Goal: Task Accomplishment & Management: Manage account settings

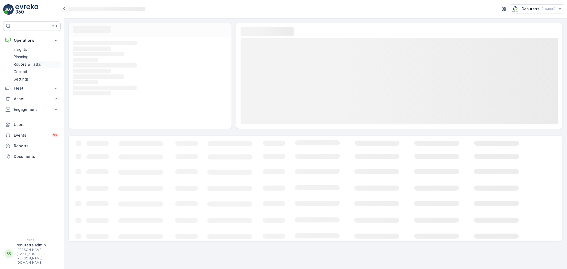
click at [43, 63] on link "Routes & Tasks" at bounding box center [35, 64] width 49 height 7
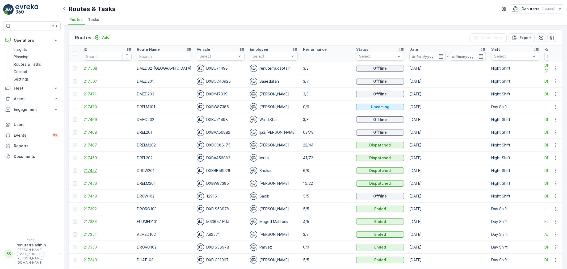
click at [95, 171] on span "217457" at bounding box center [108, 170] width 48 height 5
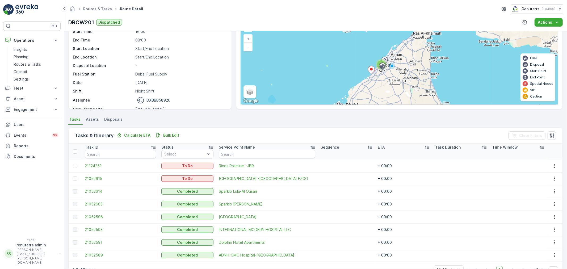
scroll to position [18, 0]
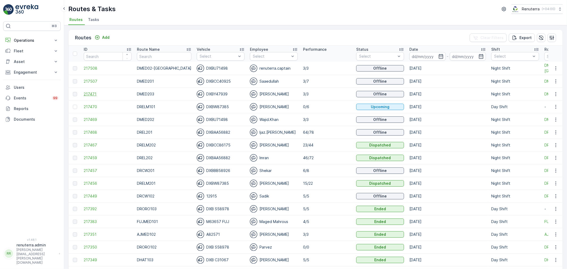
click at [94, 93] on span "217471" at bounding box center [108, 93] width 48 height 5
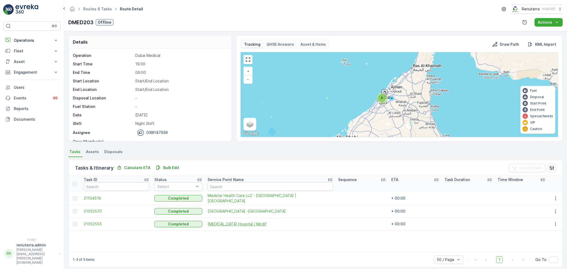
click at [232, 226] on span "HMS Hospital / Mirdif" at bounding box center [269, 223] width 125 height 5
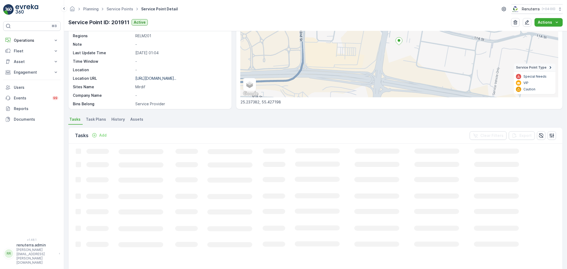
scroll to position [88, 0]
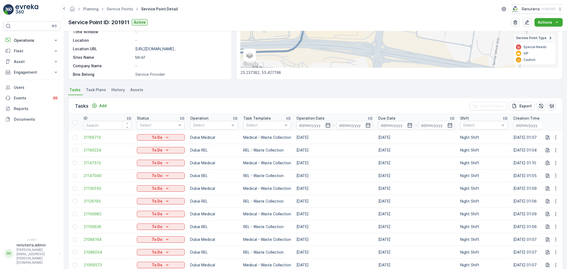
click at [215, 128] on div "Select" at bounding box center [214, 125] width 48 height 8
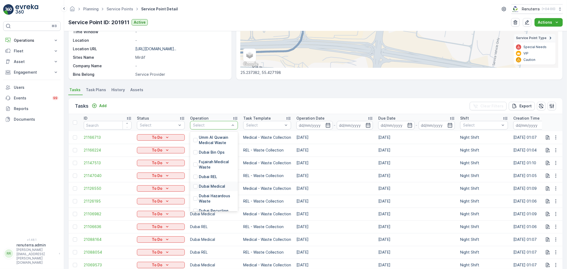
click at [209, 182] on div "Dubai Medical" at bounding box center [214, 186] width 48 height 10
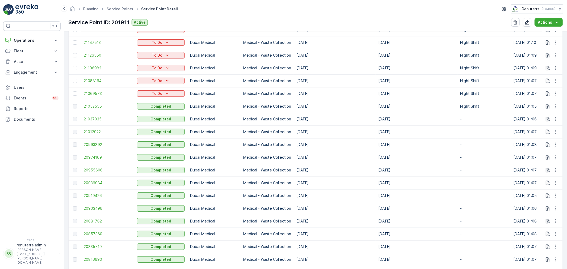
scroll to position [295, 0]
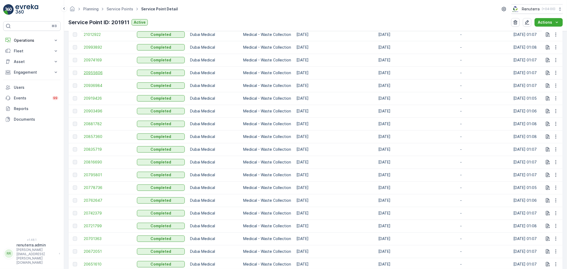
click at [91, 75] on span "20955606" at bounding box center [108, 72] width 48 height 5
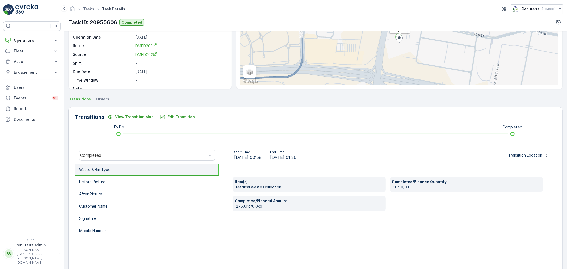
scroll to position [59, 0]
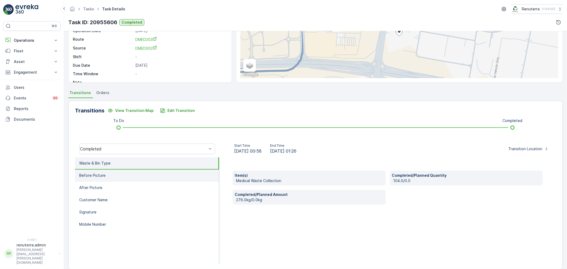
click at [106, 175] on li "Before Picture" at bounding box center [147, 175] width 144 height 12
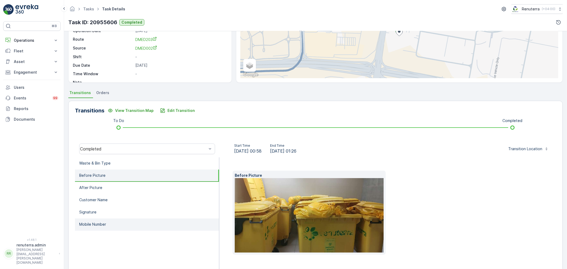
click at [99, 218] on li "Mobile Number" at bounding box center [147, 224] width 144 height 12
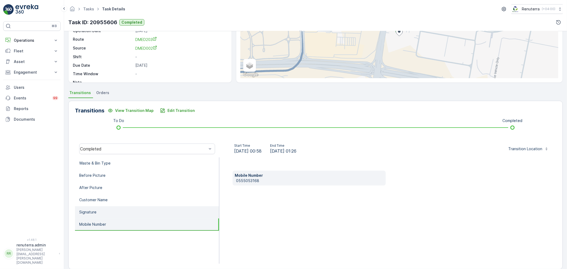
click at [99, 213] on li "Signature" at bounding box center [147, 212] width 144 height 12
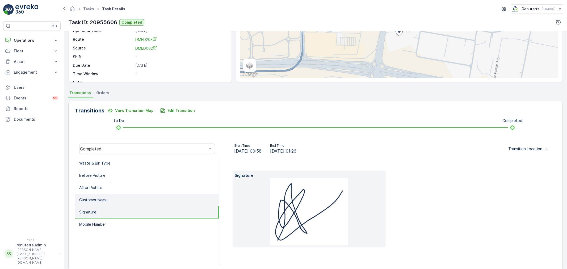
click at [105, 201] on li "Customer Name" at bounding box center [147, 200] width 144 height 12
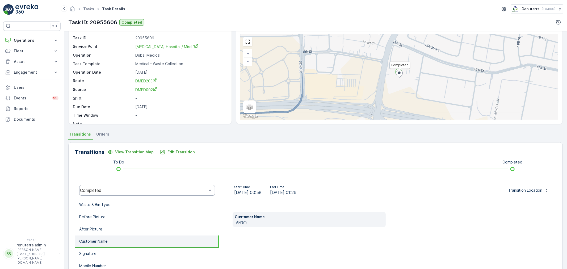
scroll to position [66, 0]
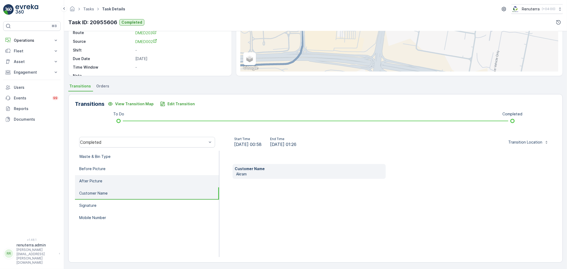
click at [112, 179] on li "After Picture" at bounding box center [147, 181] width 144 height 12
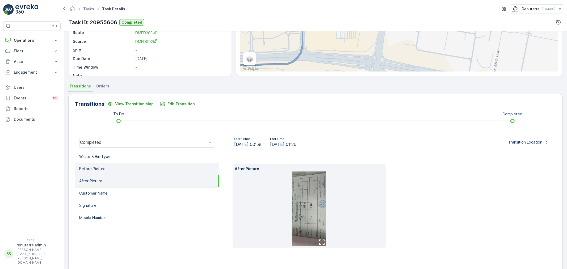
click at [112, 171] on li "Before Picture" at bounding box center [147, 169] width 144 height 12
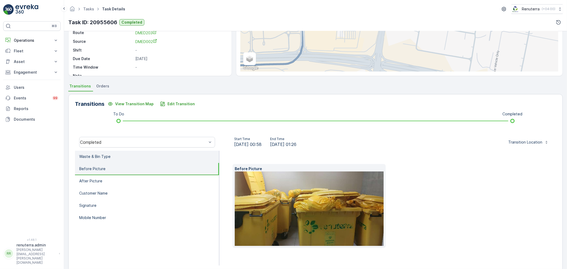
click at [116, 158] on li "Waste & Bin Type" at bounding box center [147, 157] width 144 height 12
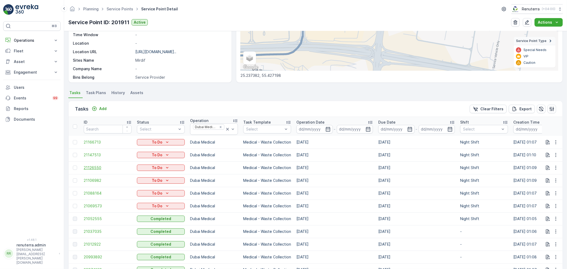
scroll to position [59, 0]
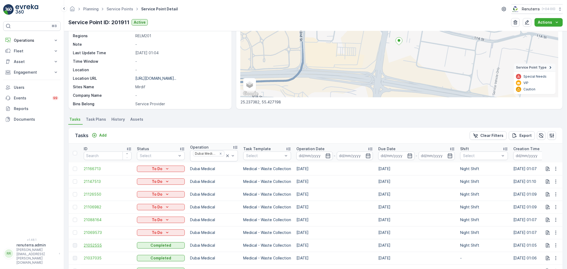
click at [89, 245] on span "21052555" at bounding box center [108, 245] width 48 height 5
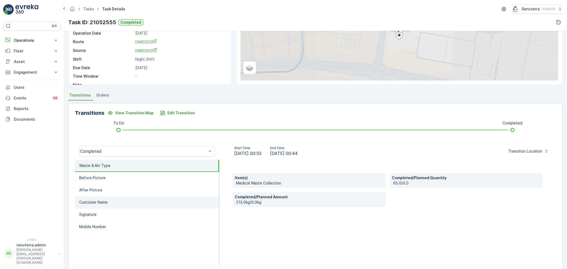
scroll to position [59, 0]
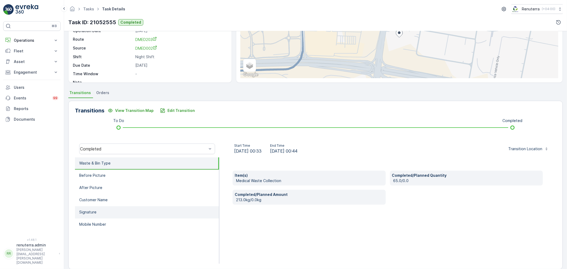
click at [112, 208] on li "Signature" at bounding box center [147, 212] width 144 height 12
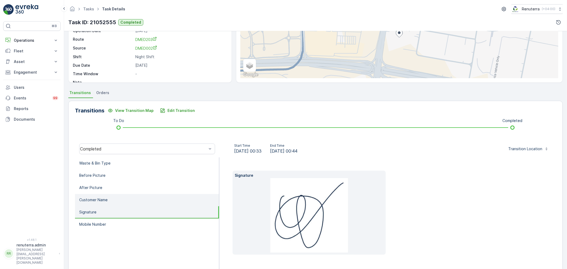
click at [112, 197] on li "Customer Name" at bounding box center [147, 200] width 144 height 12
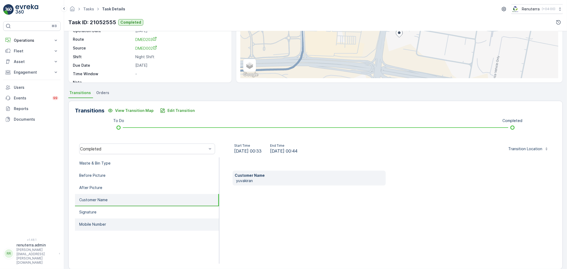
click at [107, 222] on li "Mobile Number" at bounding box center [147, 224] width 144 height 12
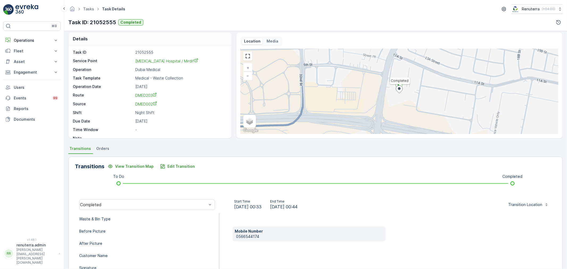
scroll to position [0, 0]
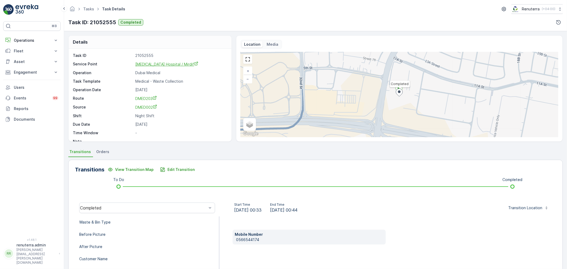
click at [155, 64] on span "[MEDICAL_DATA] Hospital / Mirdif" at bounding box center [166, 64] width 63 height 5
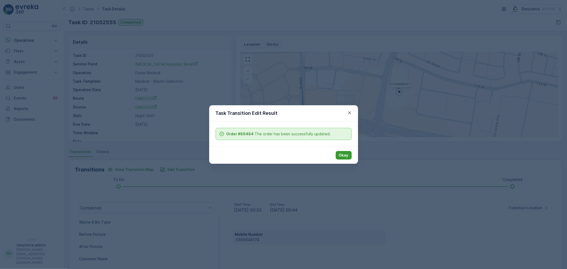
click at [342, 152] on p "Okay" at bounding box center [344, 154] width 10 height 5
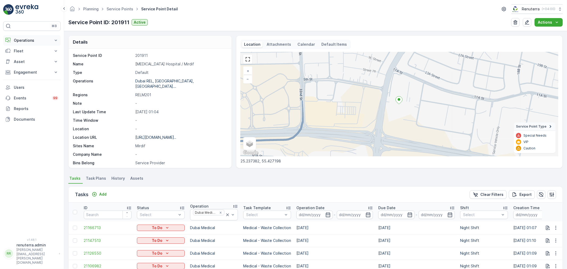
click at [30, 42] on p "Operations" at bounding box center [32, 40] width 36 height 5
click at [25, 55] on p "Planning" at bounding box center [21, 56] width 15 height 5
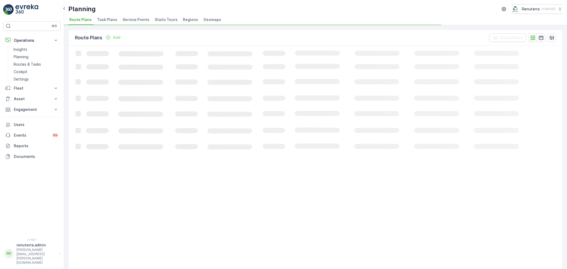
click at [138, 20] on span "Service Points" at bounding box center [135, 19] width 27 height 5
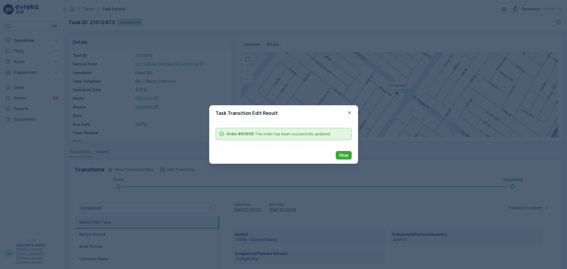
click at [349, 114] on icon "button" at bounding box center [349, 112] width 5 height 5
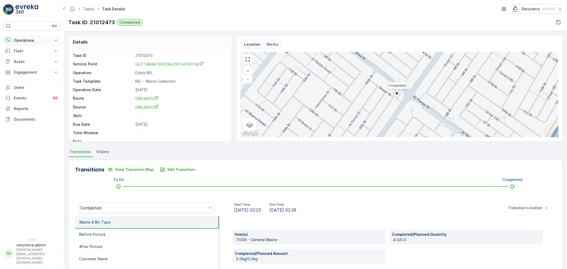
click at [37, 44] on button "Operations" at bounding box center [31, 40] width 57 height 11
drag, startPoint x: 31, startPoint y: 58, endPoint x: 37, endPoint y: 59, distance: 6.4
click at [31, 58] on link "Planning" at bounding box center [35, 56] width 49 height 7
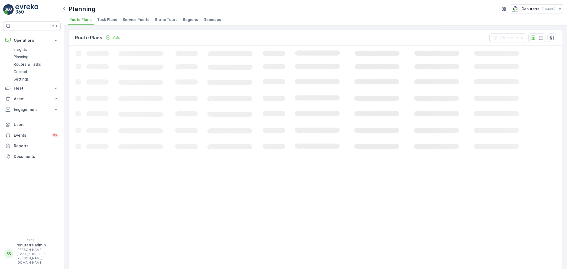
click at [135, 21] on span "Service Points" at bounding box center [135, 19] width 27 height 5
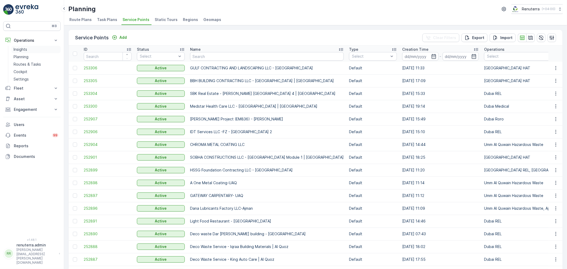
click at [34, 51] on link "Insights" at bounding box center [35, 49] width 49 height 7
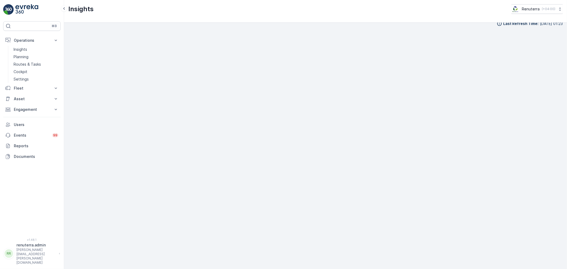
scroll to position [7, 0]
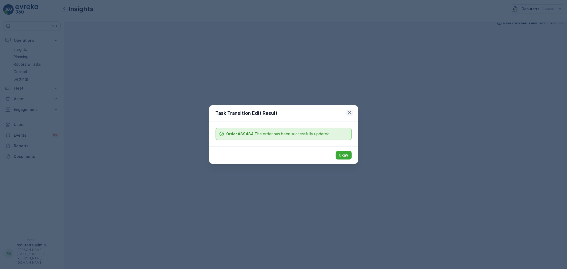
click at [349, 114] on icon "button" at bounding box center [349, 112] width 5 height 5
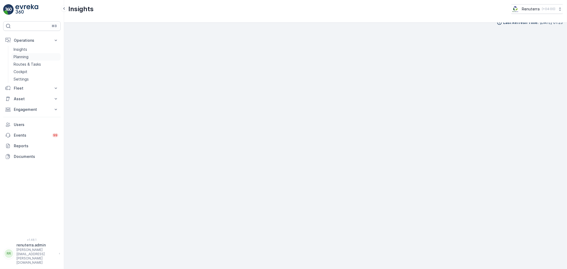
click at [25, 57] on p "Planning" at bounding box center [21, 56] width 15 height 5
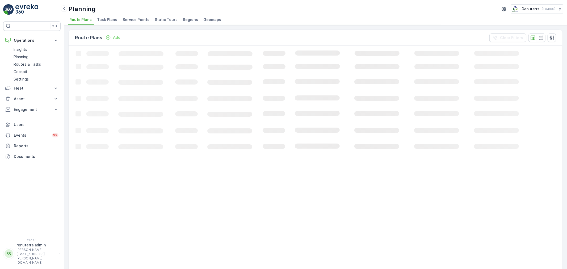
click at [135, 22] on span "Service Points" at bounding box center [135, 19] width 27 height 5
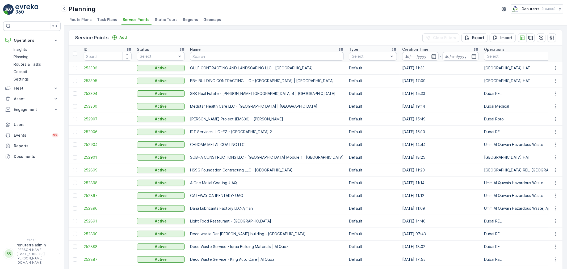
click at [214, 54] on input "text" at bounding box center [267, 56] width 154 height 8
type input "sauid"
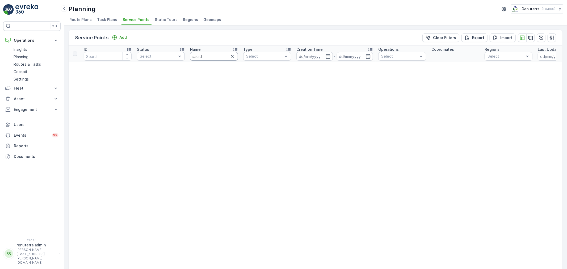
click at [208, 57] on input "sauid" at bounding box center [214, 56] width 48 height 8
type input "sau"
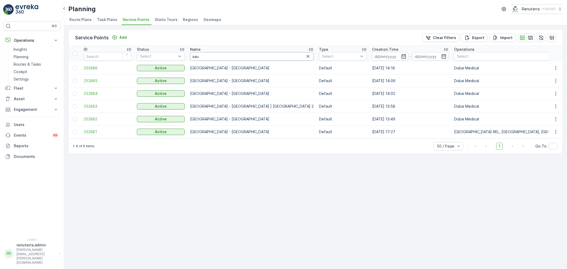
click at [213, 58] on input "sau" at bounding box center [252, 56] width 124 height 8
click at [94, 132] on span "252881" at bounding box center [108, 131] width 48 height 5
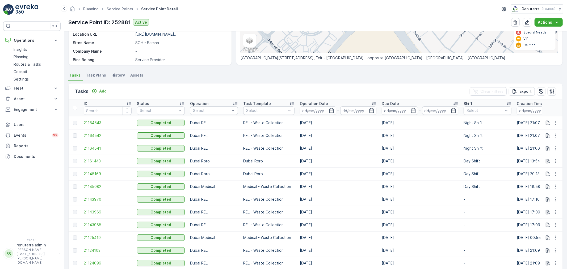
scroll to position [118, 0]
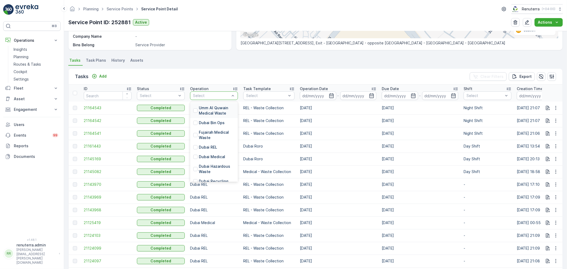
click at [207, 97] on div at bounding box center [211, 95] width 38 height 4
click at [210, 156] on p "Dubai Medical" at bounding box center [212, 156] width 26 height 5
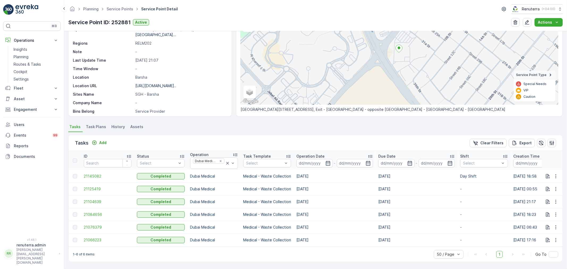
scroll to position [54, 0]
drag, startPoint x: 175, startPoint y: 243, endPoint x: 278, endPoint y: 248, distance: 102.6
click at [279, 248] on div "Tasks Add Clear Filters Export ID Status Select Operation Dubai Medical Task Te…" at bounding box center [315, 198] width 494 height 127
click at [341, 173] on td "[DATE]" at bounding box center [334, 176] width 82 height 13
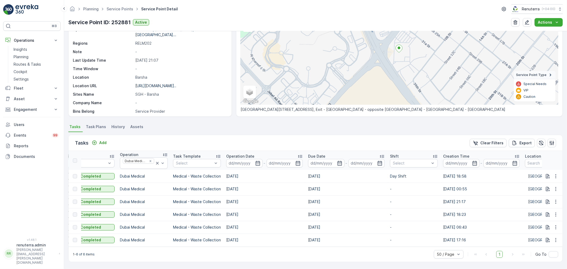
scroll to position [0, 0]
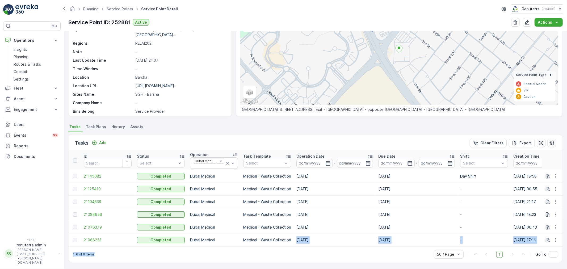
drag, startPoint x: 293, startPoint y: 243, endPoint x: 327, endPoint y: 250, distance: 35.0
click at [327, 250] on div "Tasks Add Clear Filters Export ID Status Select Operation Dubai Medical Task Te…" at bounding box center [315, 198] width 494 height 127
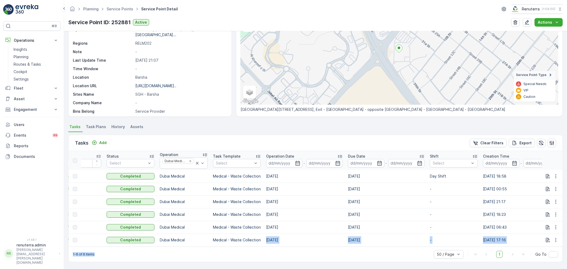
click at [400, 233] on td "17.08.2025" at bounding box center [386, 239] width 82 height 13
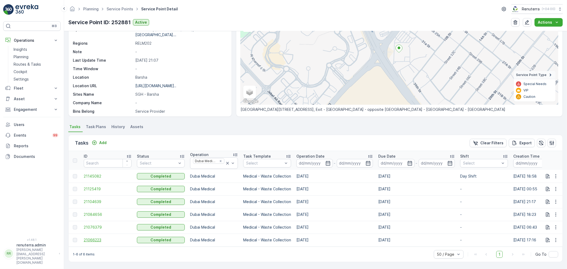
click at [97, 237] on span "21066223" at bounding box center [108, 239] width 48 height 5
click at [91, 224] on span "21076379" at bounding box center [108, 226] width 48 height 5
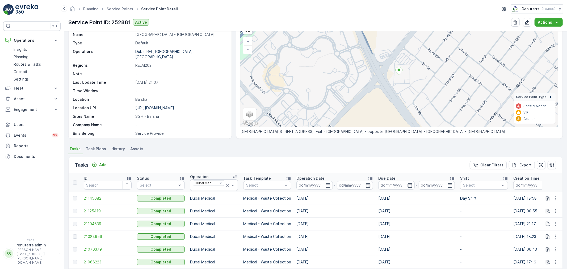
scroll to position [54, 0]
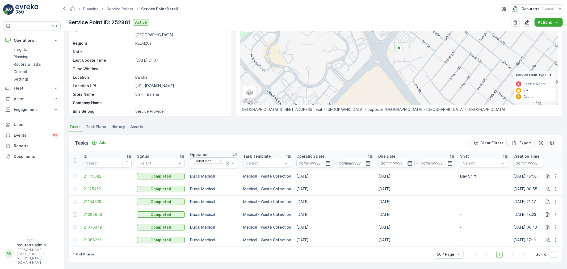
click at [96, 212] on span "21084656" at bounding box center [108, 214] width 48 height 5
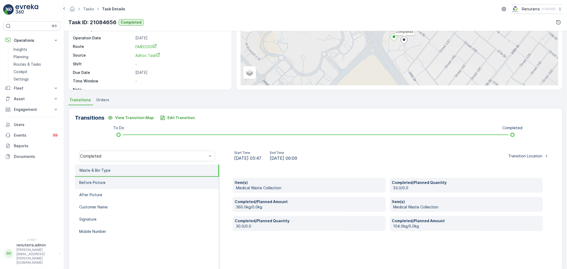
scroll to position [59, 0]
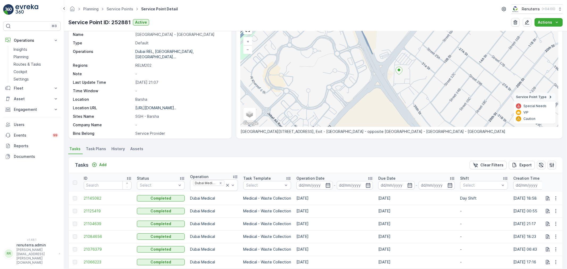
scroll to position [54, 0]
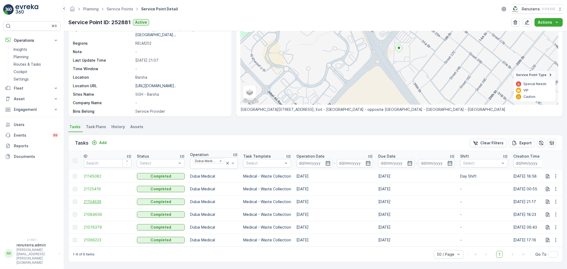
click at [104, 199] on span "21104639" at bounding box center [108, 201] width 48 height 5
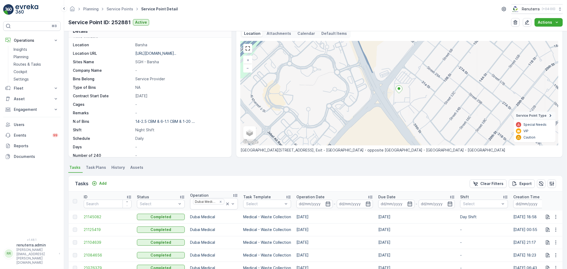
scroll to position [54, 0]
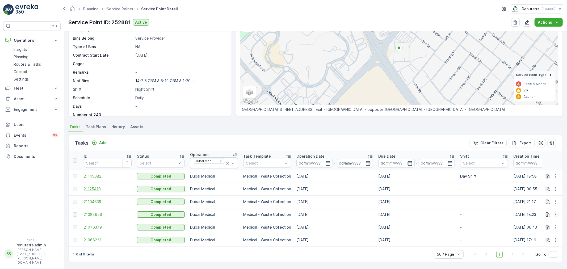
click at [99, 187] on span "21125419" at bounding box center [108, 188] width 48 height 5
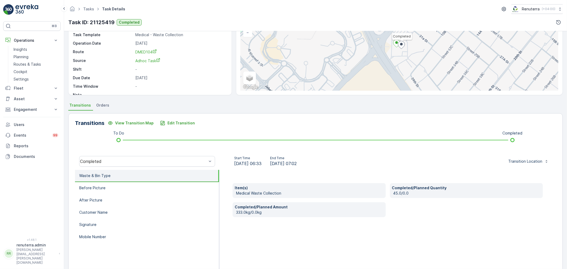
scroll to position [59, 0]
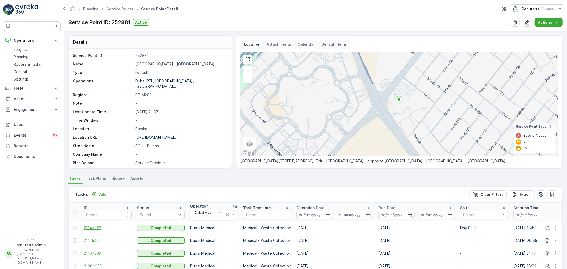
click at [95, 229] on span "21145082" at bounding box center [108, 227] width 48 height 5
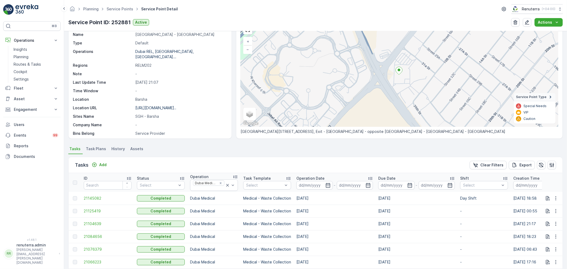
scroll to position [54, 0]
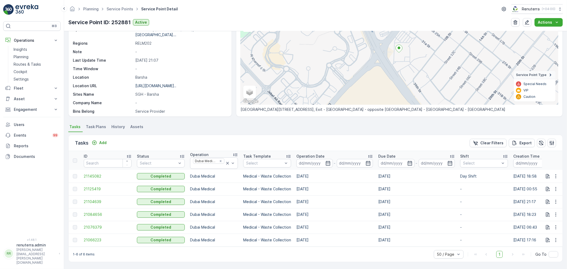
click at [335, 243] on td "17.08.2025" at bounding box center [334, 239] width 82 height 13
click at [91, 186] on span "21125419" at bounding box center [108, 188] width 48 height 5
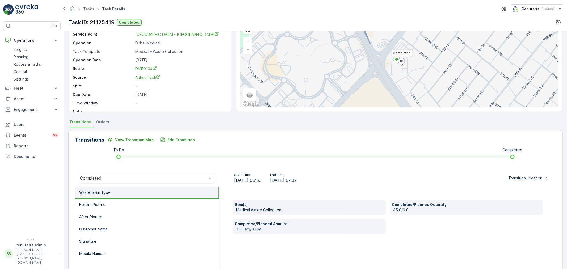
scroll to position [29, 0]
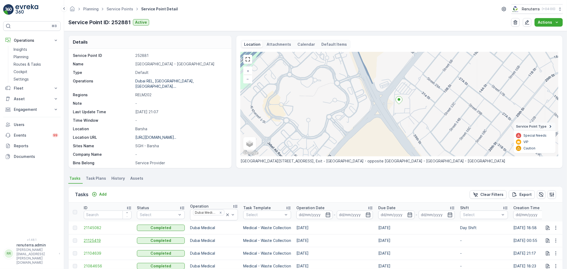
click at [97, 242] on span "21125419" at bounding box center [108, 240] width 48 height 5
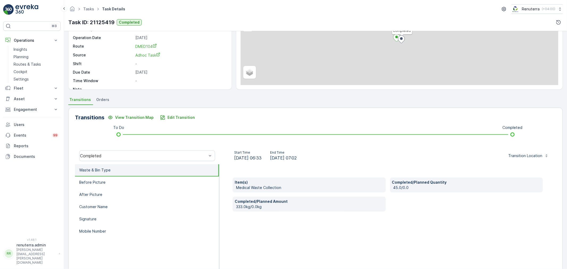
scroll to position [66, 0]
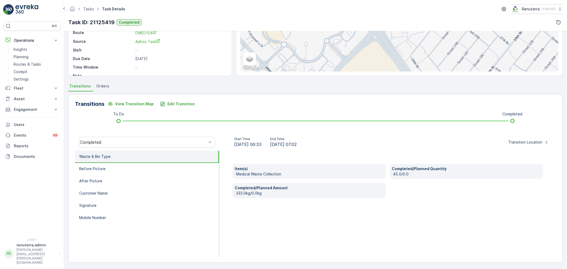
click at [161, 99] on div "Transitions View Transition Map Edit Transition To Do Completed Completed Start…" at bounding box center [315, 178] width 494 height 168
click at [163, 101] on icon "Edit Transition" at bounding box center [162, 103] width 5 height 5
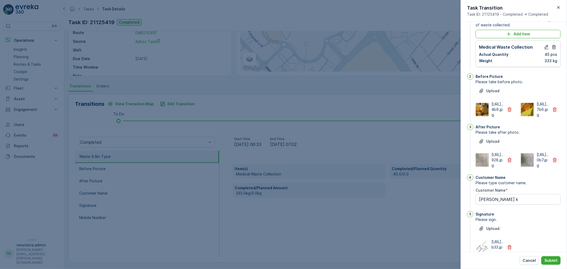
scroll to position [0, 0]
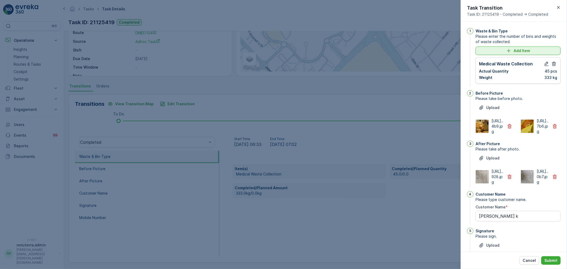
click at [525, 52] on p "Add Item" at bounding box center [521, 50] width 16 height 5
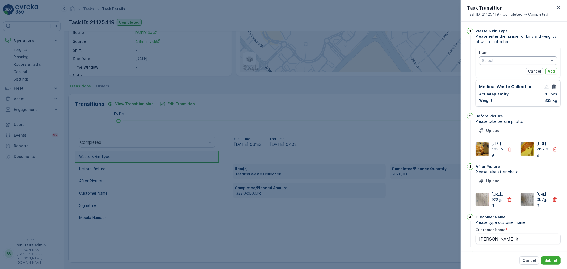
click at [513, 60] on div at bounding box center [515, 60] width 68 height 4
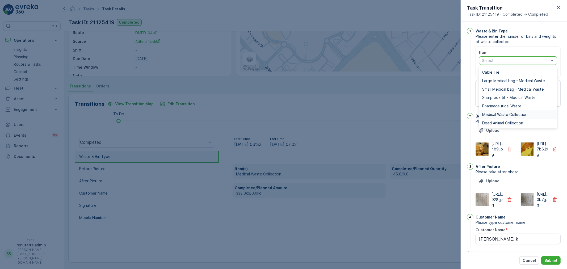
drag, startPoint x: 507, startPoint y: 112, endPoint x: 501, endPoint y: 104, distance: 9.8
click at [506, 112] on span "Medical Waste Collection" at bounding box center [504, 114] width 45 height 4
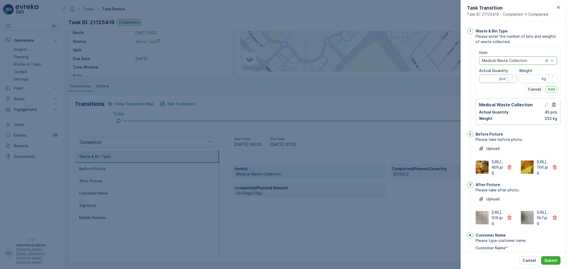
click at [490, 80] on Quantity "Actual Quantity" at bounding box center [498, 78] width 38 height 8
type Quantity "0"
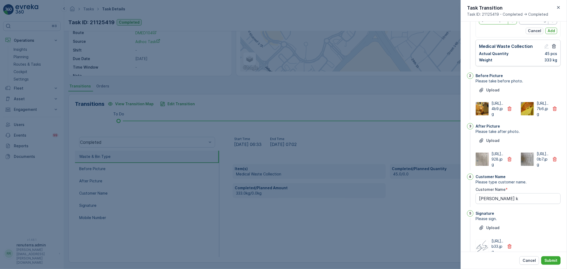
scroll to position [56, 0]
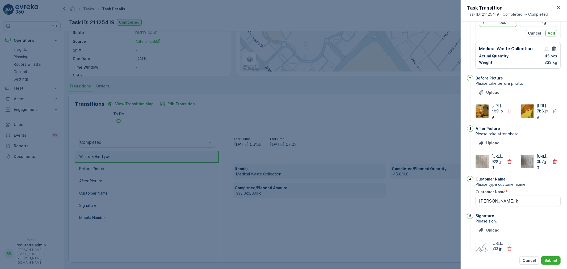
click at [556, 5] on icon "button" at bounding box center [557, 7] width 5 height 5
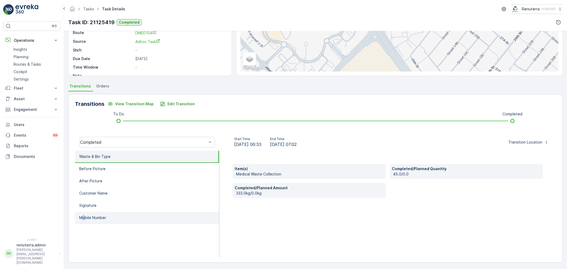
drag, startPoint x: 83, startPoint y: 218, endPoint x: 198, endPoint y: 218, distance: 115.0
click at [84, 218] on p "Mobile Number" at bounding box center [92, 217] width 27 height 5
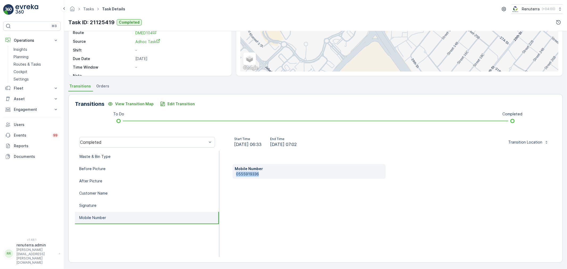
drag, startPoint x: 235, startPoint y: 174, endPoint x: 245, endPoint y: 174, distance: 10.9
click at [269, 173] on div "Mobile Number 0555919336" at bounding box center [308, 171] width 153 height 15
copy p "0555919336"
click at [178, 105] on p "Edit Transition" at bounding box center [180, 103] width 27 height 5
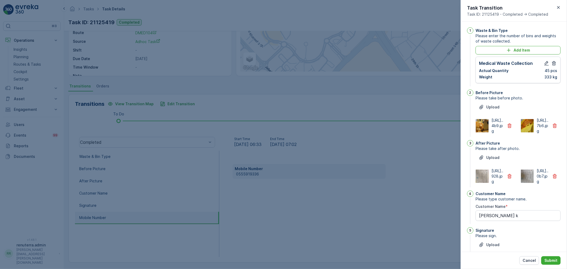
scroll to position [0, 0]
click at [509, 51] on icon "Add Item" at bounding box center [508, 50] width 5 height 5
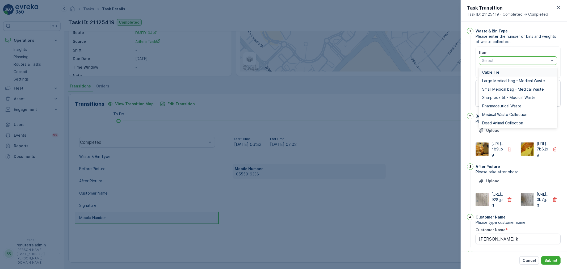
click at [501, 58] on div at bounding box center [515, 60] width 68 height 4
drag, startPoint x: 494, startPoint y: 112, endPoint x: 498, endPoint y: 101, distance: 12.1
click at [494, 112] on div "Medical Waste Collection" at bounding box center [518, 114] width 78 height 8
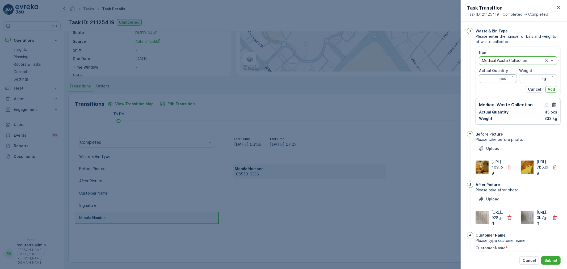
click at [493, 79] on Quantity "Actual Quantity" at bounding box center [498, 78] width 38 height 8
type Quantity "0"
type Quantity "22"
click at [527, 78] on input "Weight" at bounding box center [538, 78] width 38 height 8
type input "66"
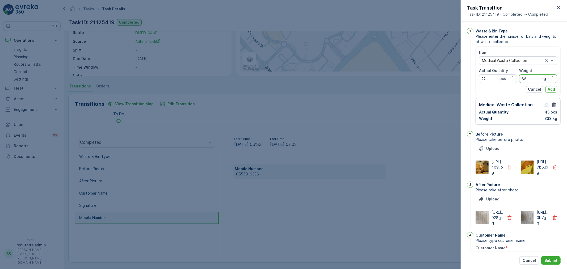
click at [549, 90] on p "Add" at bounding box center [550, 89] width 7 height 5
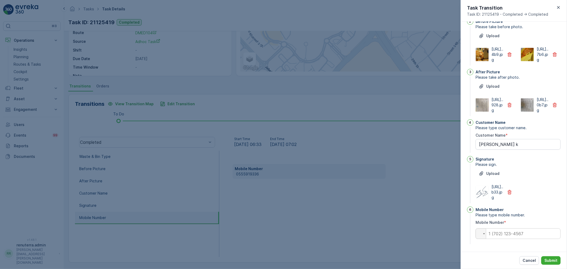
scroll to position [132, 0]
click at [527, 227] on div "Mobile Number Please type mobile number. Mobile Number * Phone" at bounding box center [517, 225] width 85 height 39
click at [526, 231] on input "tel" at bounding box center [517, 233] width 85 height 11
paste input "0555919336"
type input "0555919336"
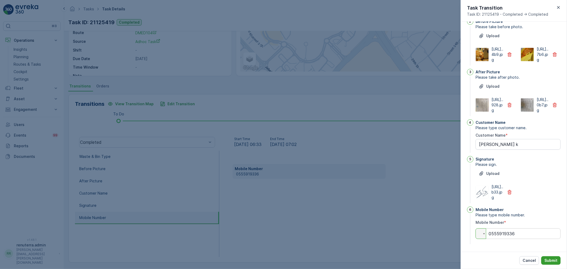
click at [551, 262] on p "Submit" at bounding box center [550, 260] width 13 height 5
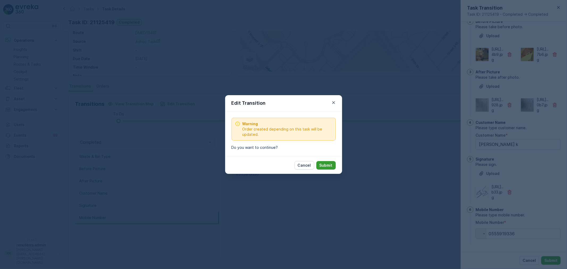
click at [331, 164] on p "Submit" at bounding box center [325, 165] width 13 height 5
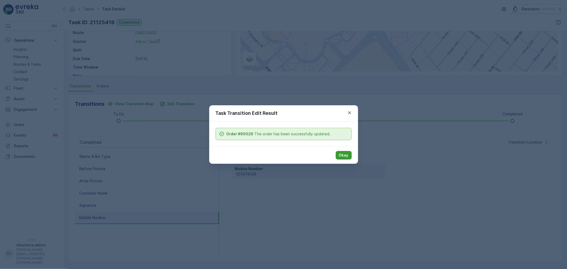
click at [347, 154] on p "Okay" at bounding box center [344, 154] width 10 height 5
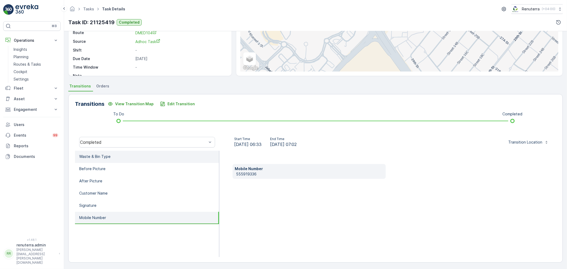
click at [116, 157] on li "Waste & Bin Type" at bounding box center [147, 157] width 144 height 12
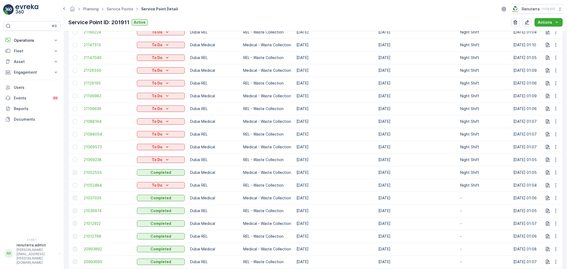
scroll to position [118, 0]
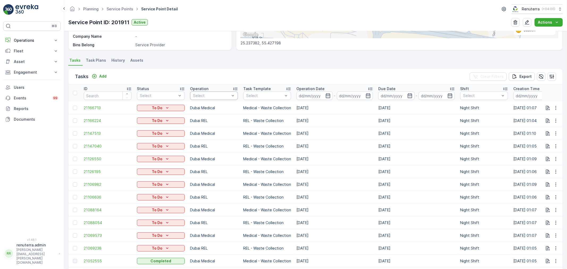
click at [205, 94] on div at bounding box center [211, 95] width 38 height 4
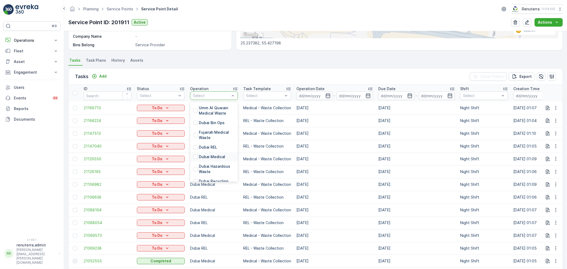
click at [211, 158] on p "Dubai Medical" at bounding box center [212, 156] width 26 height 5
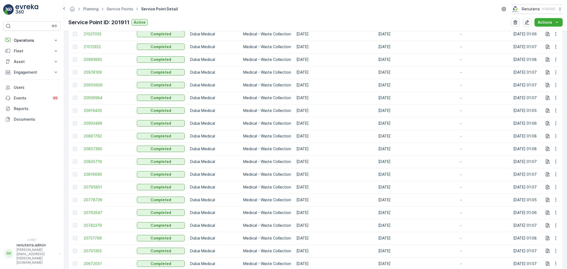
scroll to position [295, 0]
click at [90, 176] on span "20795801" at bounding box center [108, 174] width 48 height 5
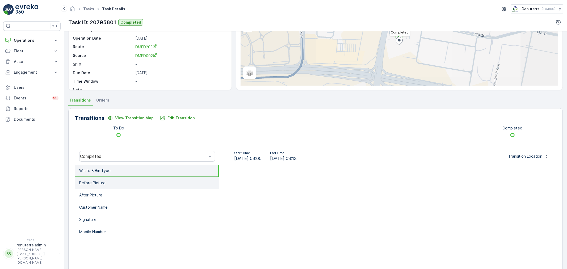
scroll to position [66, 0]
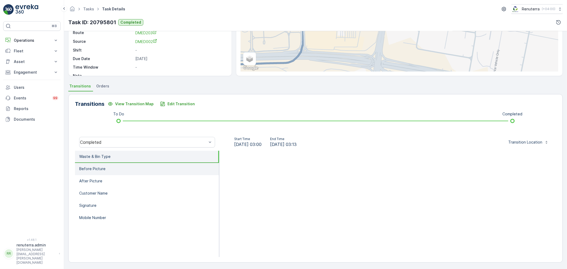
click at [110, 166] on li "Before Picture" at bounding box center [147, 169] width 144 height 12
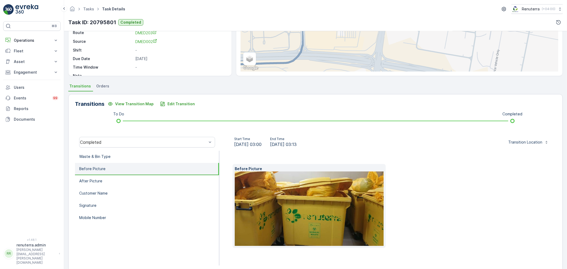
drag, startPoint x: 112, startPoint y: 157, endPoint x: 116, endPoint y: 148, distance: 9.7
click at [112, 156] on li "Waste & Bin Type" at bounding box center [147, 157] width 144 height 12
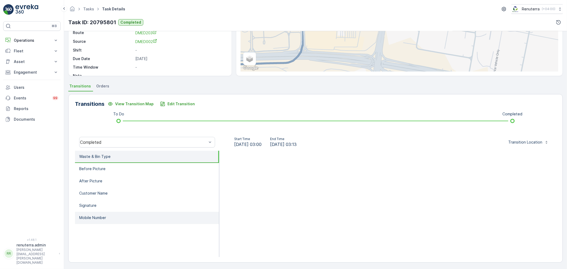
click at [124, 219] on li "Mobile Number" at bounding box center [147, 218] width 144 height 12
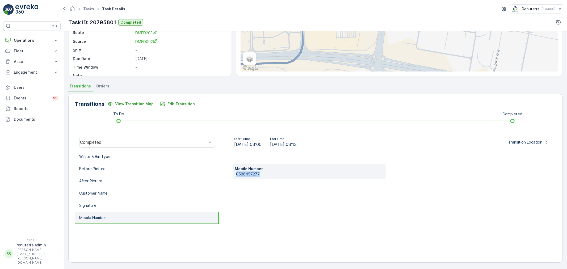
drag, startPoint x: 265, startPoint y: 174, endPoint x: 239, endPoint y: 176, distance: 25.6
click at [227, 175] on div "Mobile Number 0586457277" at bounding box center [387, 204] width 337 height 106
copy p "0586457277"
click at [136, 153] on li "Waste & Bin Type" at bounding box center [147, 157] width 144 height 12
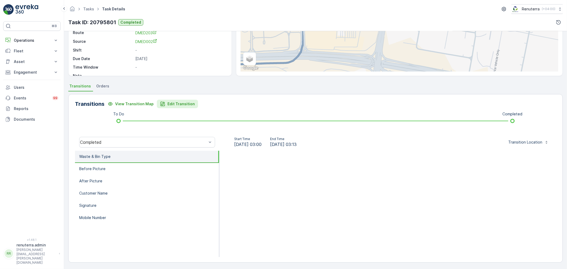
click at [177, 105] on p "Edit Transition" at bounding box center [180, 103] width 27 height 5
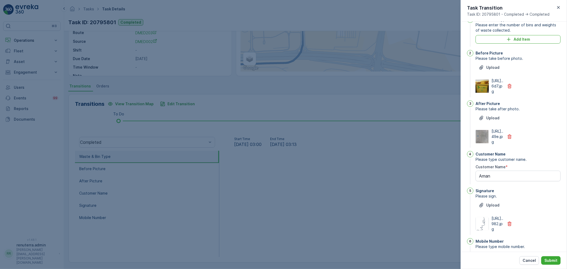
scroll to position [0, 0]
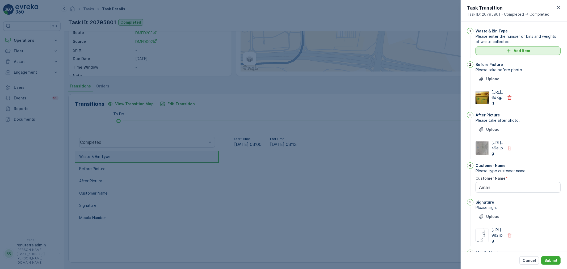
click at [521, 50] on p "Add Item" at bounding box center [521, 50] width 16 height 5
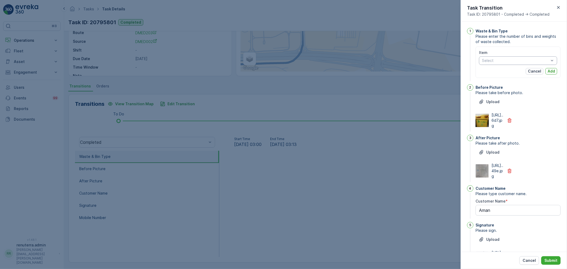
click at [504, 64] on div "Select" at bounding box center [518, 60] width 78 height 8
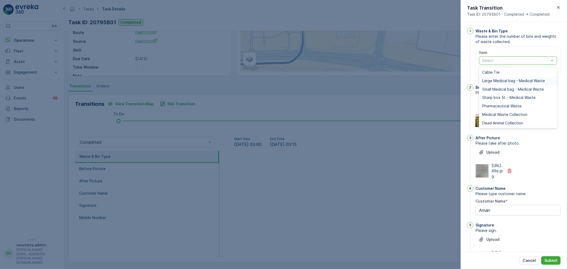
drag, startPoint x: 499, startPoint y: 121, endPoint x: 431, endPoint y: 100, distance: 70.2
click at [424, 97] on div "Tasks Task Details Renuterra ( +04:00 ) Task ID: 20795801 Completed Details Tas…" at bounding box center [315, 134] width 503 height 269
click at [486, 108] on div "Pharmaceutical Waste" at bounding box center [518, 106] width 78 height 8
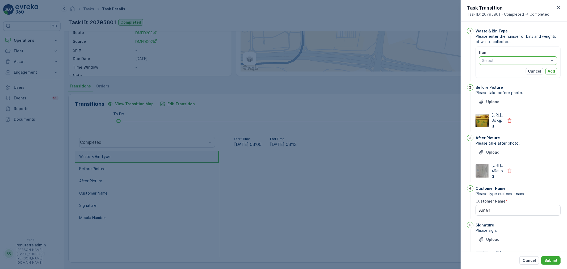
drag, startPoint x: 545, startPoint y: 59, endPoint x: 535, endPoint y: 61, distance: 10.4
click at [500, 62] on div at bounding box center [515, 60] width 68 height 4
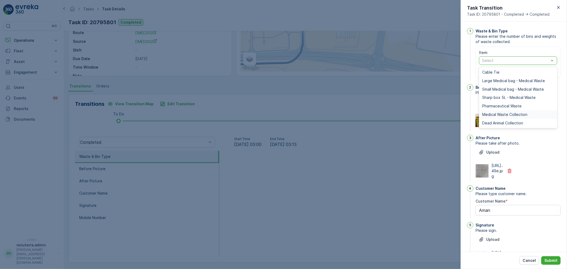
click at [500, 114] on span "Medical Waste Collection" at bounding box center [504, 114] width 45 height 4
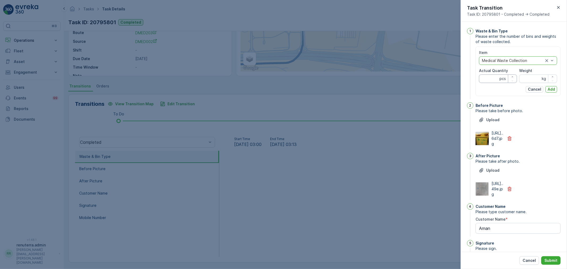
click at [487, 81] on Quantity "Actual Quantity" at bounding box center [498, 78] width 38 height 8
type Quantity "92"
click at [527, 80] on input "Weight" at bounding box center [538, 78] width 38 height 8
type input "9"
type input "295"
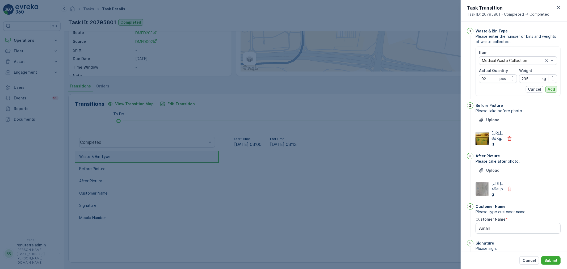
click at [554, 88] on button "Add" at bounding box center [551, 89] width 12 height 6
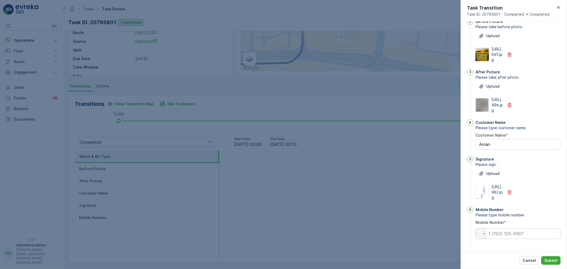
scroll to position [104, 0]
click at [506, 230] on input "tel" at bounding box center [517, 233] width 85 height 11
paste input "0586457277"
type input "0586457277"
click at [548, 257] on button "Submit" at bounding box center [550, 260] width 19 height 8
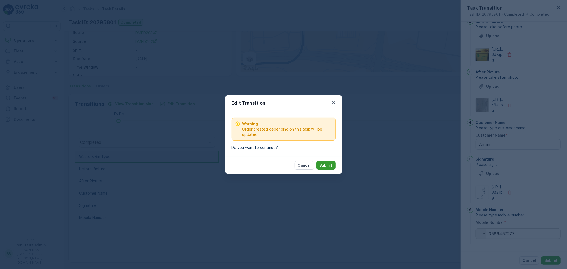
click at [332, 165] on p "Submit" at bounding box center [325, 165] width 13 height 5
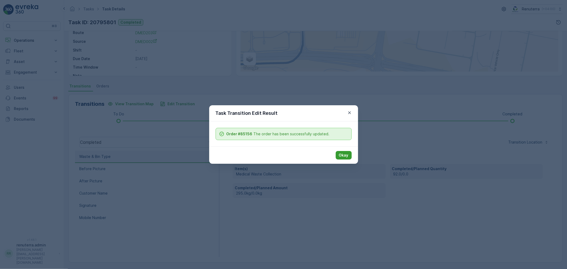
click at [346, 156] on p "Okay" at bounding box center [344, 154] width 10 height 5
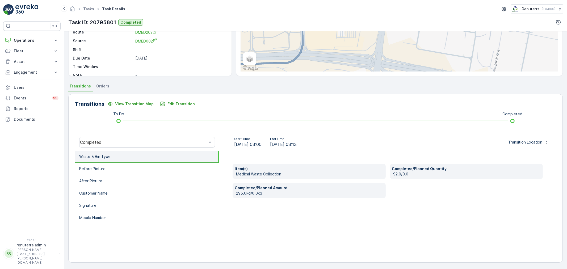
scroll to position [0, 0]
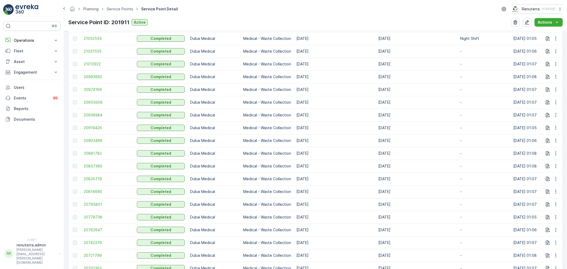
scroll to position [206, 0]
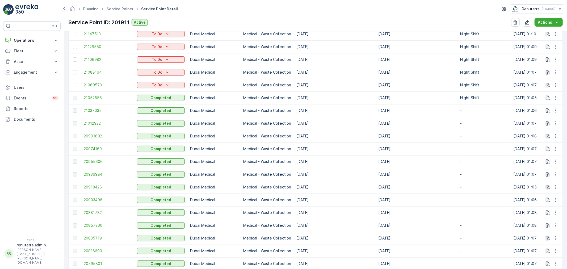
click at [96, 122] on span "21012922" at bounding box center [108, 123] width 48 height 5
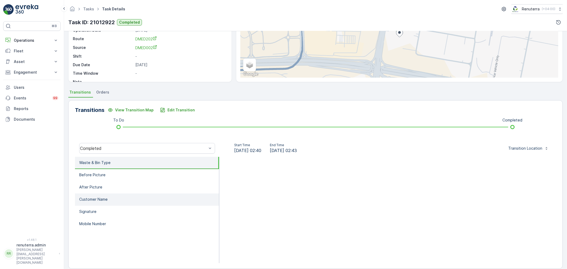
scroll to position [66, 0]
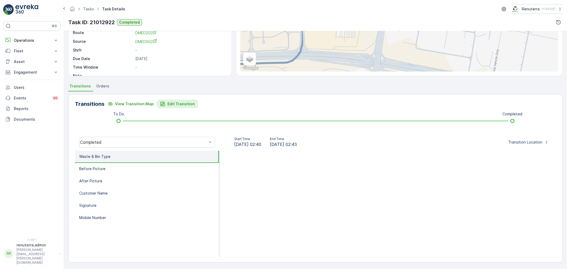
click at [177, 105] on p "Edit Transition" at bounding box center [180, 103] width 27 height 5
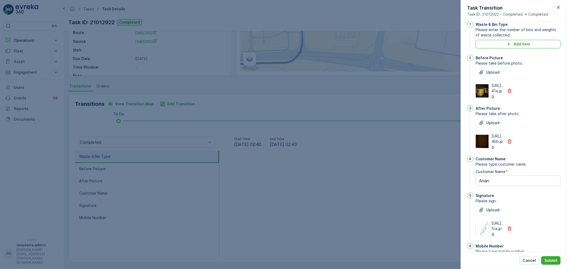
scroll to position [0, 0]
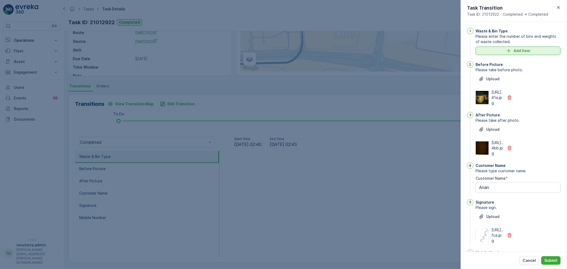
click at [516, 53] on p "Add Item" at bounding box center [521, 50] width 16 height 5
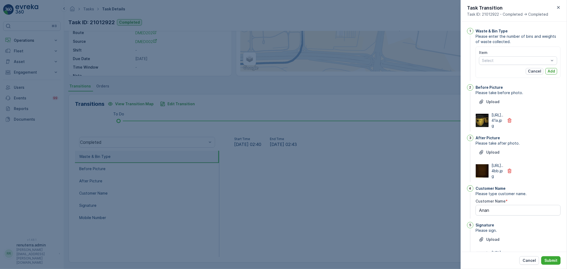
drag, startPoint x: 505, startPoint y: 62, endPoint x: 505, endPoint y: 65, distance: 2.7
click at [506, 62] on div at bounding box center [515, 60] width 68 height 4
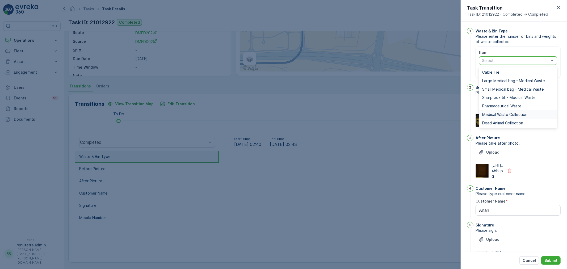
click at [503, 111] on div "Medical Waste Collection" at bounding box center [518, 114] width 78 height 8
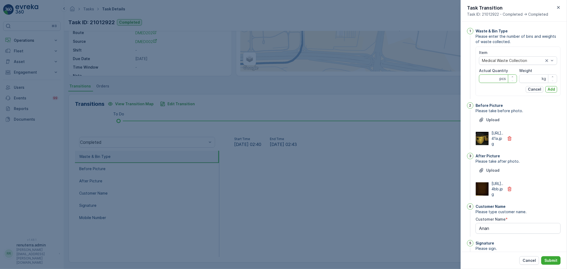
click at [497, 80] on Quantity "Actual Quantity" at bounding box center [498, 78] width 38 height 8
type Quantity "101"
click at [524, 80] on input "Weight" at bounding box center [538, 78] width 38 height 8
type input "315"
click at [547, 90] on p "Add" at bounding box center [550, 89] width 7 height 5
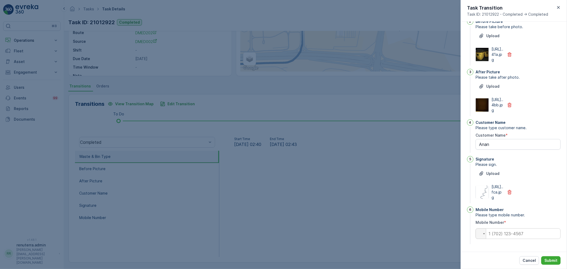
scroll to position [104, 0]
click at [506, 232] on input "tel" at bounding box center [517, 233] width 85 height 11
drag, startPoint x: 506, startPoint y: 232, endPoint x: 508, endPoint y: 229, distance: 3.7
paste input "0586457277"
type input "0586457277"
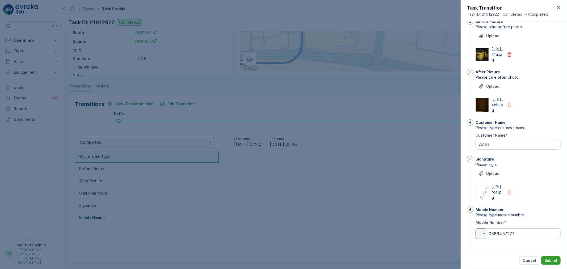
click at [557, 261] on p "Submit" at bounding box center [550, 260] width 13 height 5
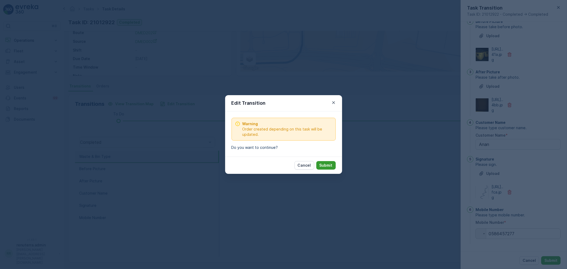
click at [324, 165] on p "Submit" at bounding box center [325, 165] width 13 height 5
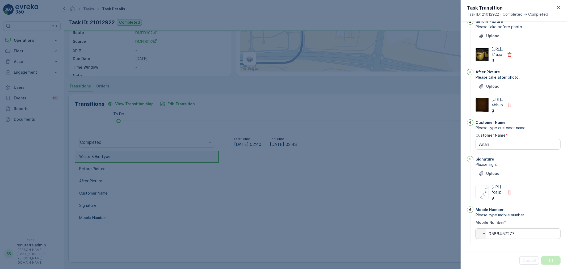
scroll to position [0, 0]
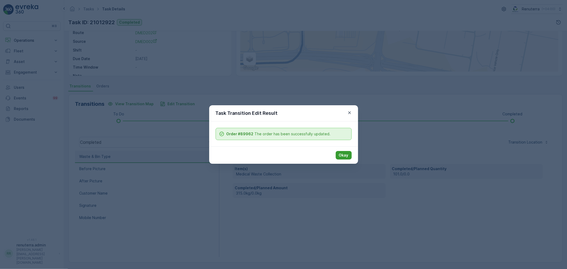
click at [343, 151] on button "Okay" at bounding box center [343, 155] width 16 height 8
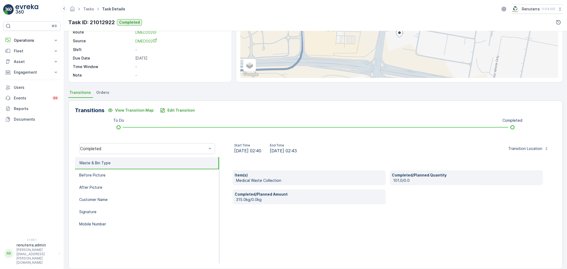
scroll to position [66, 0]
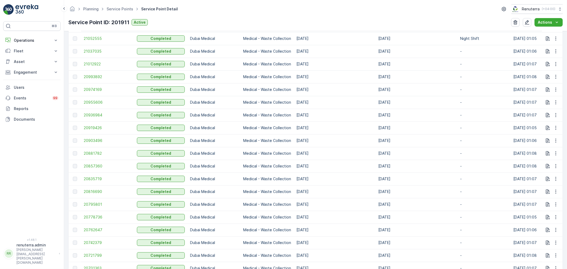
scroll to position [236, 0]
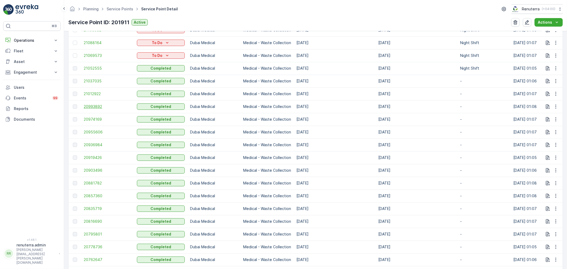
click at [96, 105] on span "20993892" at bounding box center [108, 106] width 48 height 5
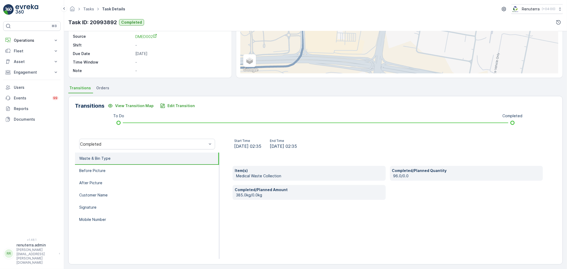
scroll to position [66, 0]
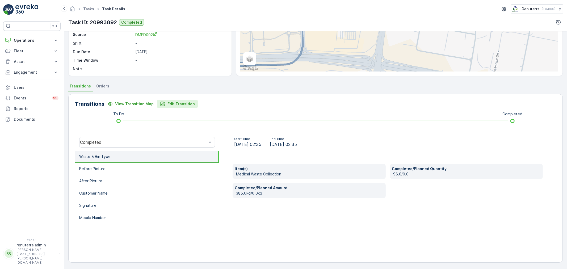
click at [184, 101] on p "Edit Transition" at bounding box center [180, 103] width 27 height 5
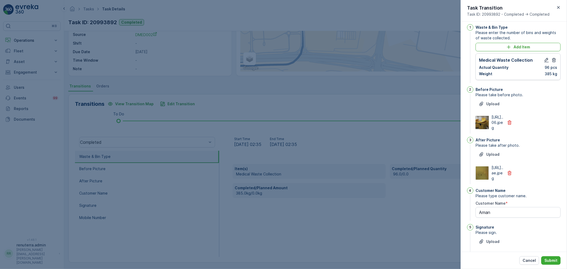
scroll to position [0, 0]
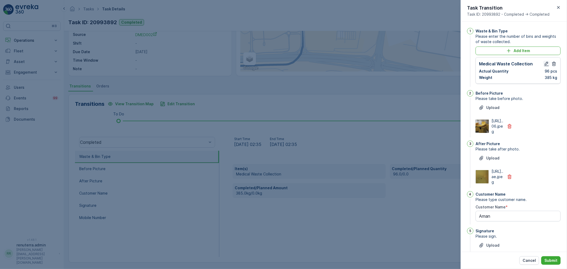
click at [544, 66] on icon "button" at bounding box center [545, 63] width 5 height 5
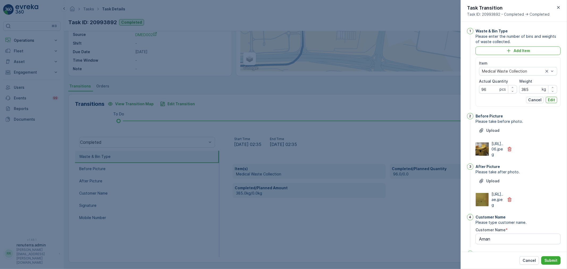
click at [538, 84] on div "Weight 385 kg" at bounding box center [538, 86] width 38 height 15
click at [535, 86] on input "385" at bounding box center [538, 89] width 38 height 8
type input "358"
click at [548, 100] on p "Edit" at bounding box center [550, 99] width 7 height 5
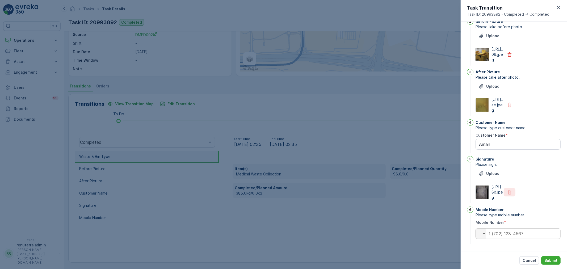
scroll to position [104, 0]
click at [508, 236] on input "tel" at bounding box center [517, 233] width 85 height 11
paste input "0586457277"
type input "0586457277"
click at [557, 261] on button "Submit" at bounding box center [550, 260] width 19 height 8
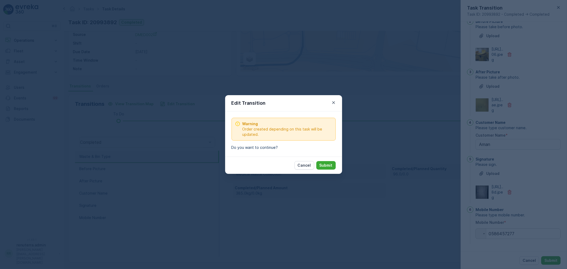
click at [329, 166] on p "Submit" at bounding box center [325, 165] width 13 height 5
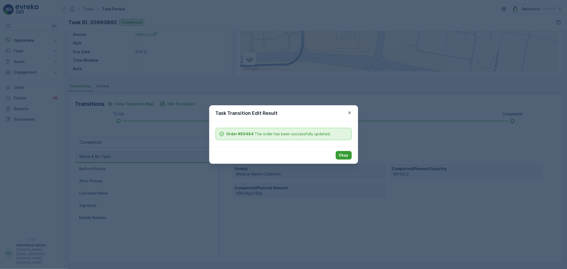
click at [336, 153] on button "Okay" at bounding box center [343, 155] width 16 height 8
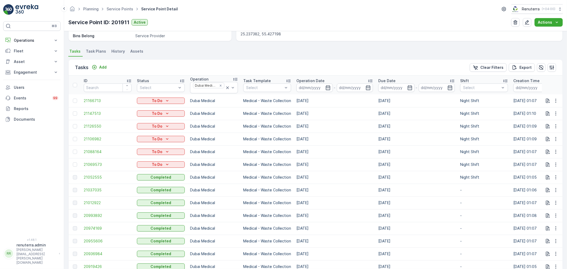
scroll to position [59, 0]
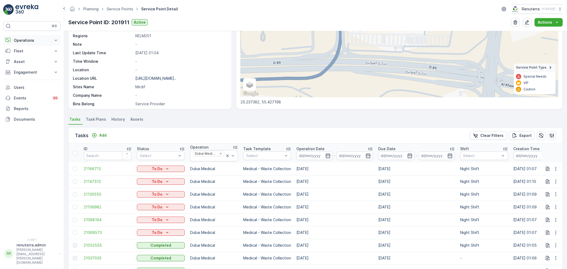
click at [34, 41] on p "Operations" at bounding box center [32, 40] width 36 height 5
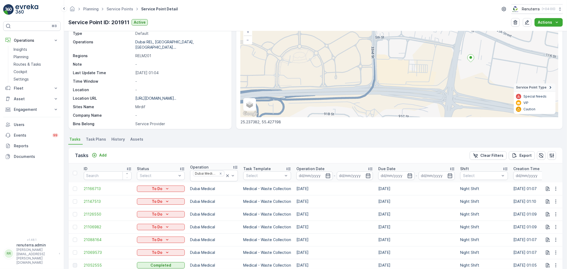
scroll to position [0, 0]
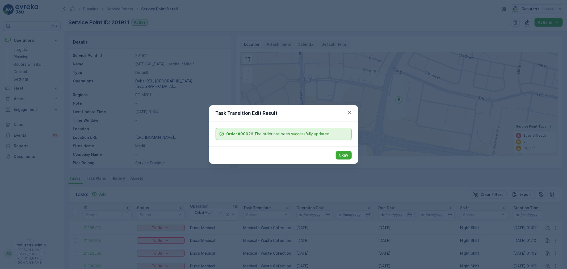
click at [346, 155] on p "Okay" at bounding box center [344, 154] width 10 height 5
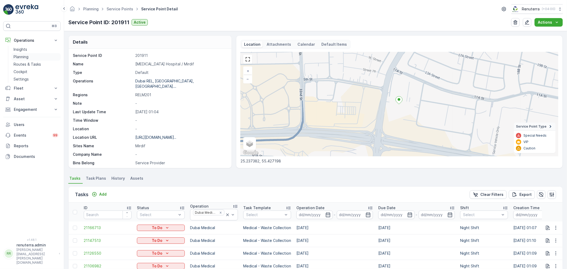
click at [26, 55] on p "Planning" at bounding box center [21, 56] width 15 height 5
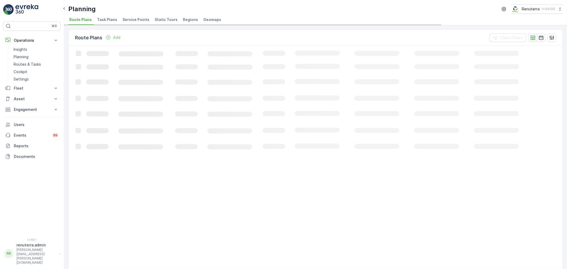
click at [132, 22] on li "Service Points" at bounding box center [136, 20] width 30 height 9
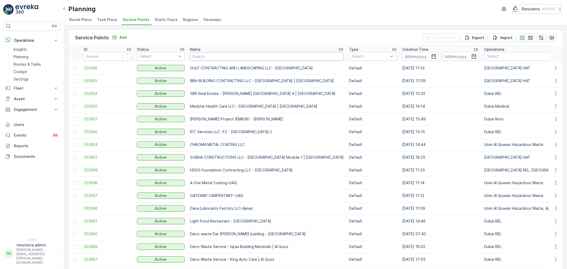
click at [201, 58] on input "text" at bounding box center [267, 56] width 154 height 8
type input "american"
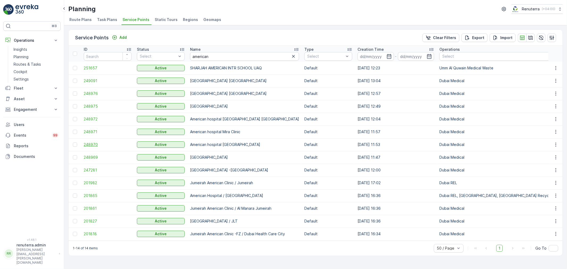
click at [95, 142] on span "248970" at bounding box center [108, 144] width 48 height 5
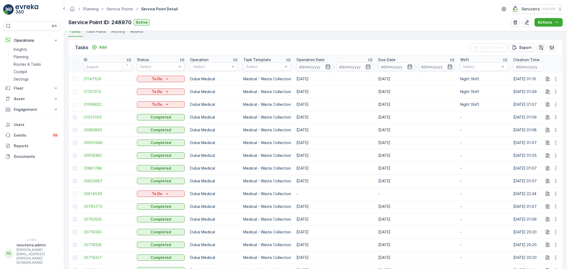
scroll to position [147, 0]
click at [217, 69] on div "Select" at bounding box center [214, 66] width 48 height 8
click at [214, 126] on p "Dubai Medical" at bounding box center [212, 127] width 26 height 5
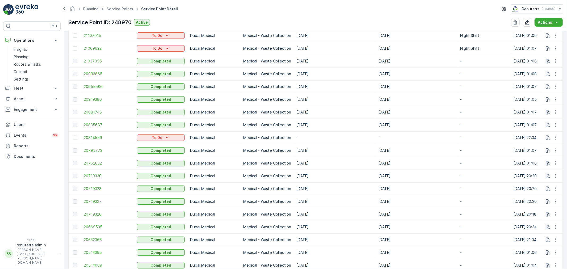
scroll to position [206, 0]
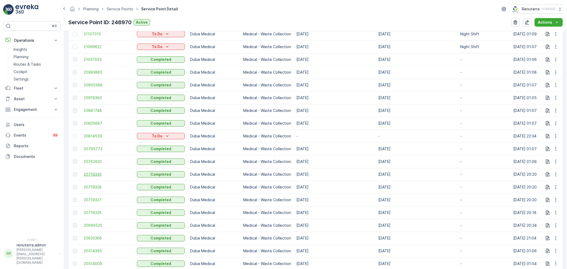
click at [87, 172] on span "20719330" at bounding box center [108, 174] width 48 height 5
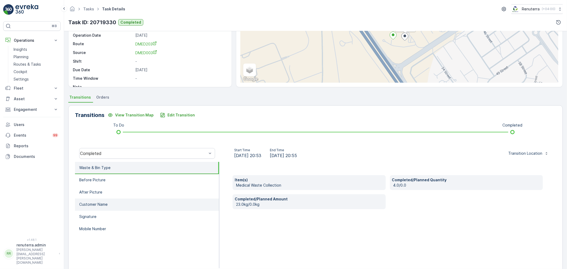
scroll to position [59, 0]
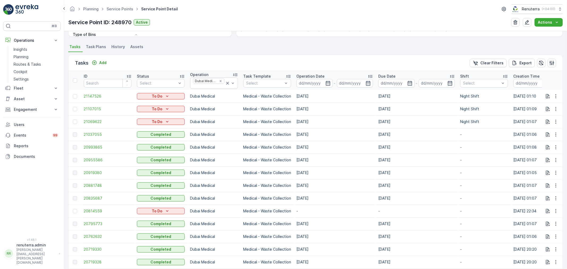
scroll to position [177, 0]
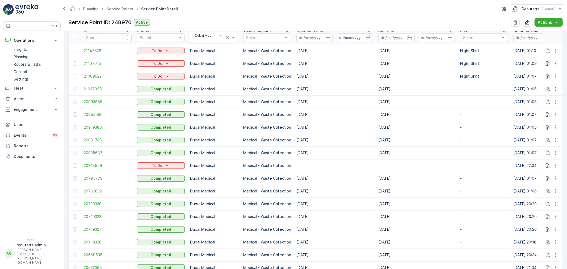
click at [97, 189] on span "20762632" at bounding box center [108, 190] width 48 height 5
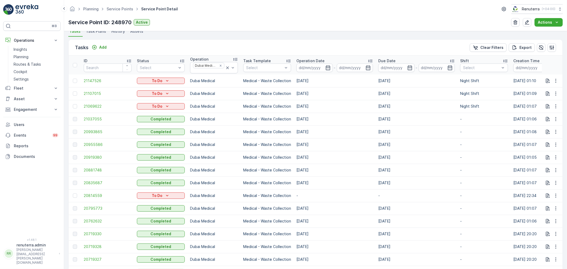
scroll to position [147, 0]
click at [92, 206] on span "20795773" at bounding box center [108, 207] width 48 height 5
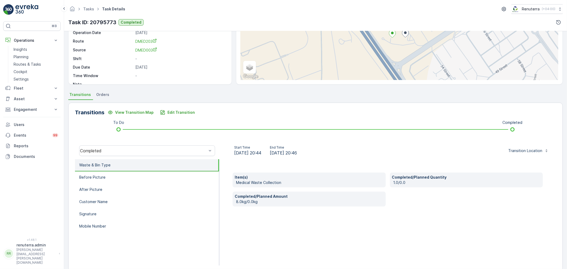
scroll to position [59, 0]
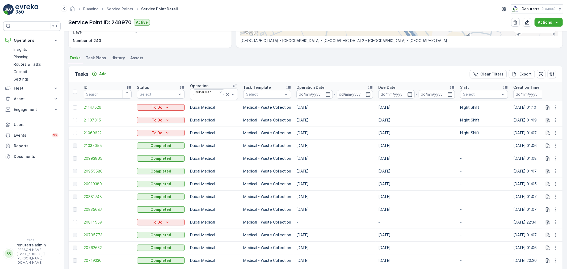
scroll to position [147, 0]
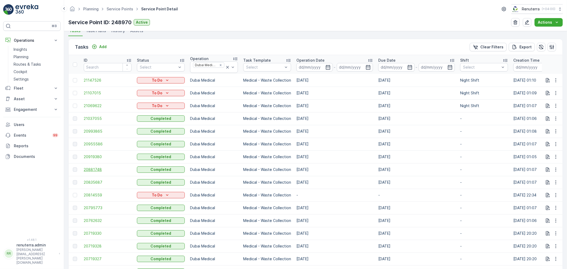
click at [96, 171] on span "20881748" at bounding box center [108, 169] width 48 height 5
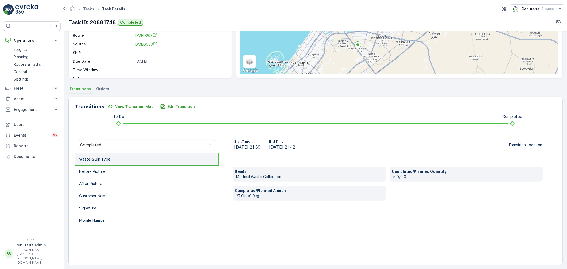
scroll to position [66, 0]
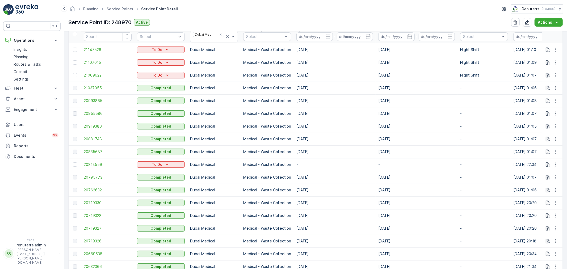
scroll to position [177, 0]
click at [102, 100] on span "20993865" at bounding box center [108, 101] width 48 height 5
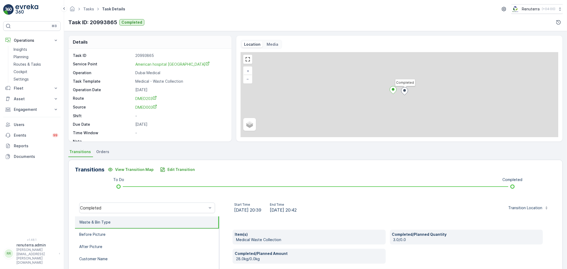
scroll to position [29, 0]
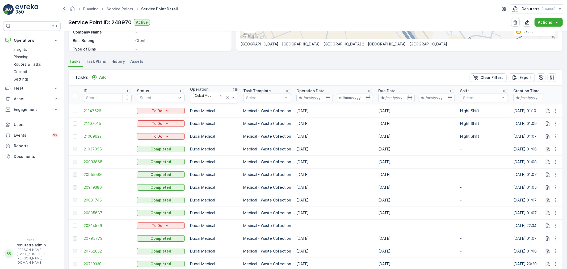
scroll to position [118, 0]
click at [92, 151] on td "21037055" at bounding box center [107, 148] width 53 height 13
click at [97, 146] on span "21037055" at bounding box center [108, 147] width 48 height 5
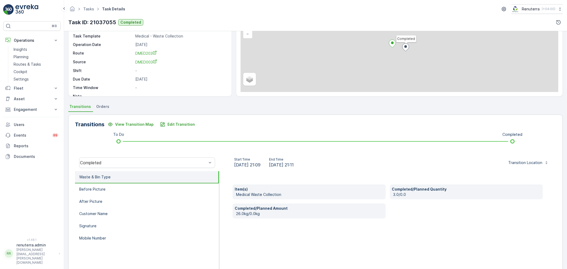
scroll to position [59, 0]
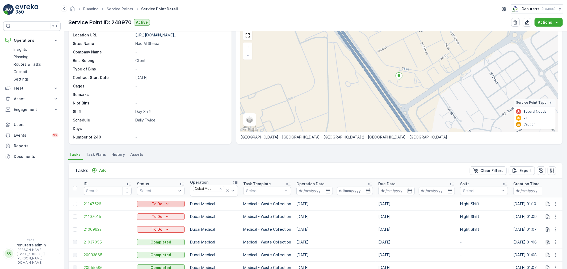
scroll to position [88, 0]
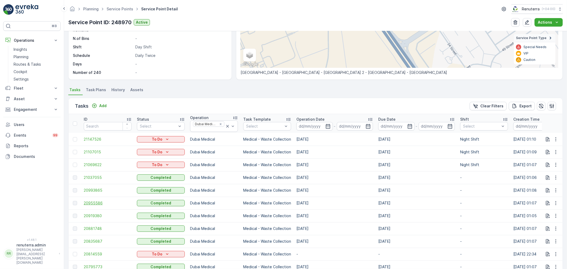
click at [100, 204] on span "20955586" at bounding box center [108, 202] width 48 height 5
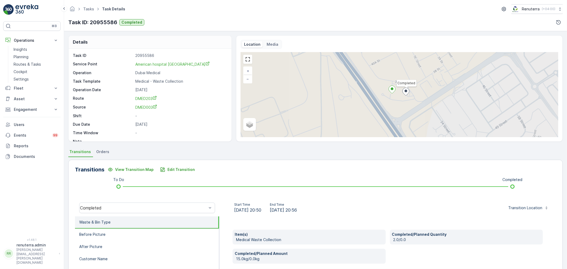
scroll to position [29, 0]
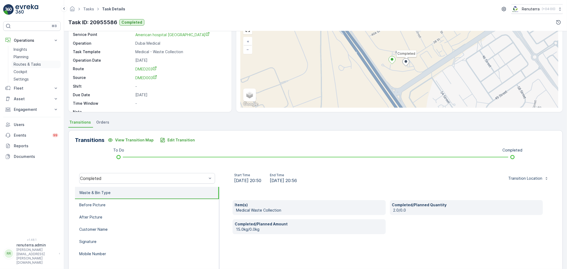
click at [29, 66] on p "Routes & Tasks" at bounding box center [27, 64] width 27 height 5
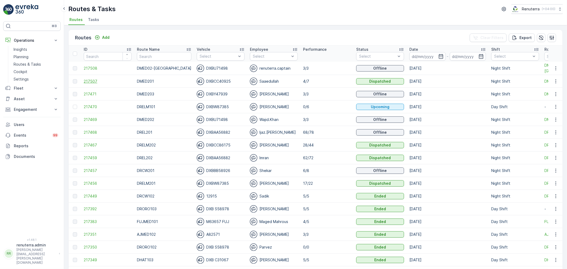
click at [91, 82] on span "217507" at bounding box center [108, 81] width 48 height 5
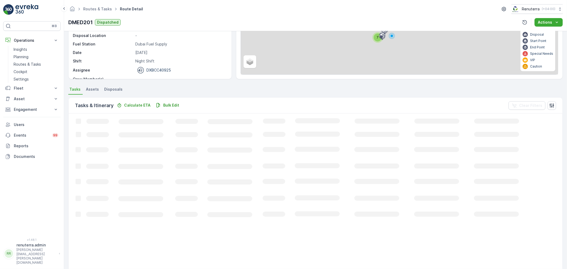
scroll to position [34, 0]
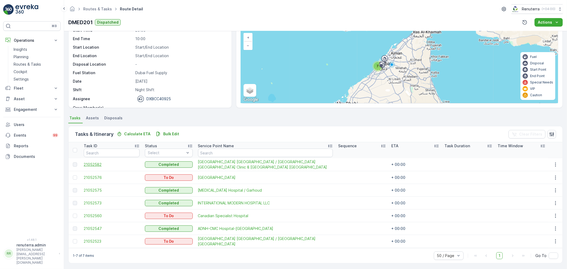
click at [88, 164] on span "21052582" at bounding box center [112, 164] width 56 height 5
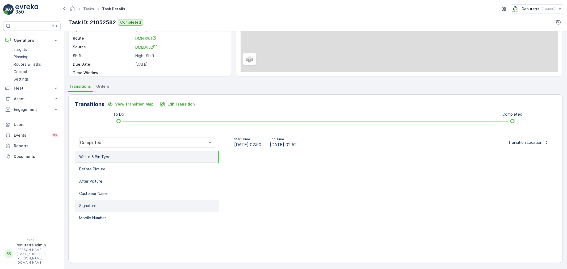
scroll to position [66, 0]
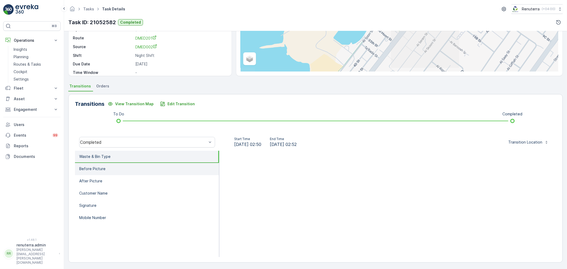
click at [121, 163] on li "Before Picture" at bounding box center [147, 169] width 144 height 12
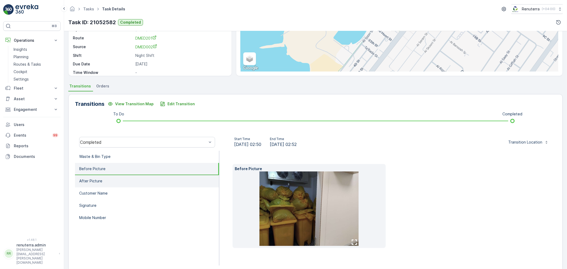
click at [115, 181] on li "After Picture" at bounding box center [147, 181] width 144 height 12
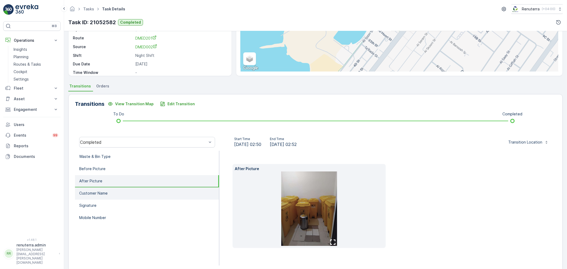
click at [113, 195] on li "Customer Name" at bounding box center [147, 193] width 144 height 12
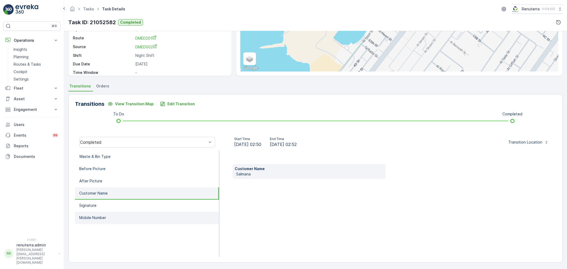
click at [109, 214] on li "Mobile Number" at bounding box center [147, 218] width 144 height 12
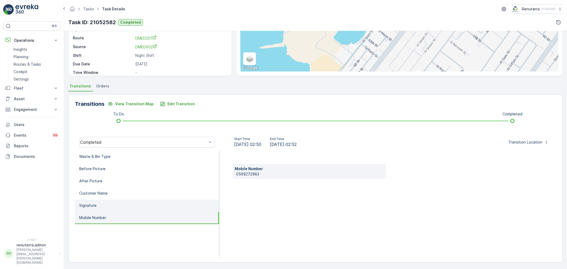
click at [109, 204] on li "Signature" at bounding box center [147, 205] width 144 height 12
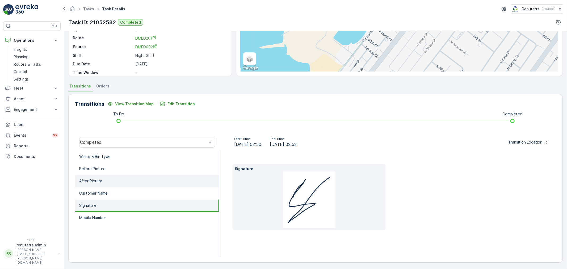
drag, startPoint x: 112, startPoint y: 192, endPoint x: 114, endPoint y: 179, distance: 12.9
click at [113, 190] on li "Customer Name" at bounding box center [147, 193] width 144 height 12
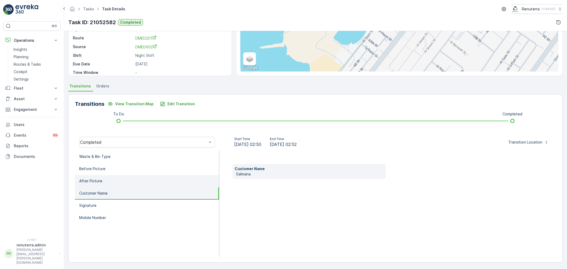
click at [114, 178] on li "After Picture" at bounding box center [147, 181] width 144 height 12
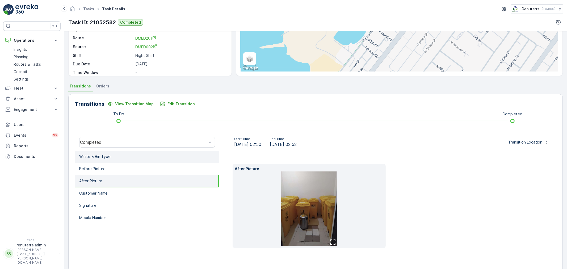
click at [117, 156] on li "Waste & Bin Type" at bounding box center [147, 157] width 144 height 12
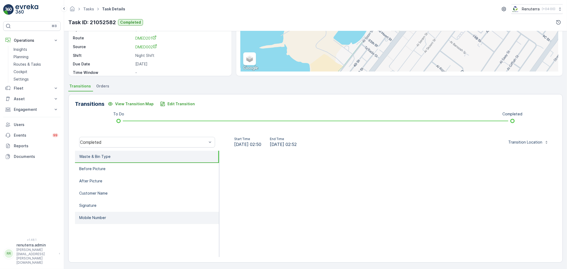
drag, startPoint x: 107, startPoint y: 215, endPoint x: 135, endPoint y: 216, distance: 28.2
click at [108, 215] on li "Mobile Number" at bounding box center [147, 218] width 144 height 12
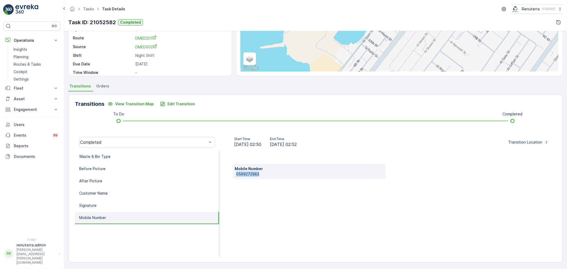
drag, startPoint x: 235, startPoint y: 173, endPoint x: 248, endPoint y: 175, distance: 13.6
click at [277, 173] on div "Mobile Number 0569272983" at bounding box center [308, 171] width 153 height 15
copy p "0569272983"
click at [179, 107] on button "Edit Transition" at bounding box center [177, 104] width 41 height 8
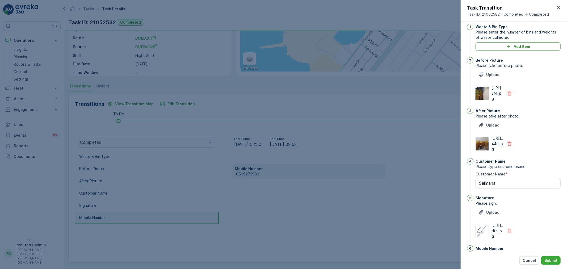
scroll to position [0, 0]
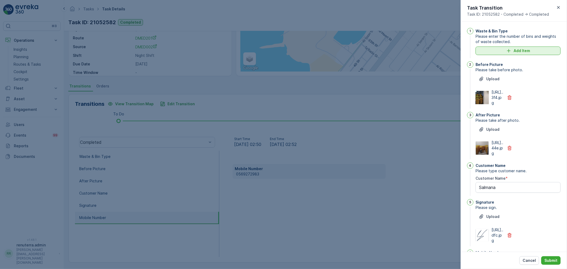
click at [513, 49] on p "Add Item" at bounding box center [521, 50] width 16 height 5
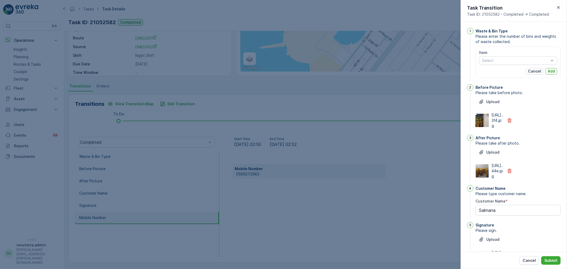
drag, startPoint x: 505, startPoint y: 63, endPoint x: 504, endPoint y: 66, distance: 2.8
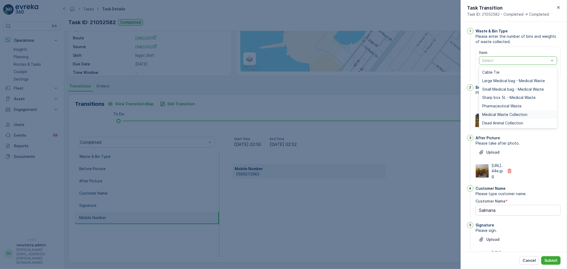
click at [498, 116] on span "Medical Waste Collection" at bounding box center [504, 114] width 45 height 4
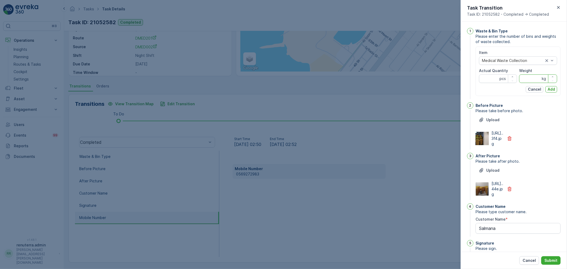
click at [527, 80] on input "Weight" at bounding box center [538, 78] width 38 height 8
click at [490, 78] on Quantity "Actual Quantity" at bounding box center [498, 78] width 38 height 8
click at [524, 81] on input "Weight" at bounding box center [538, 78] width 38 height 8
type input "91"
click at [484, 79] on Quantity "Actual Quantity" at bounding box center [498, 78] width 38 height 8
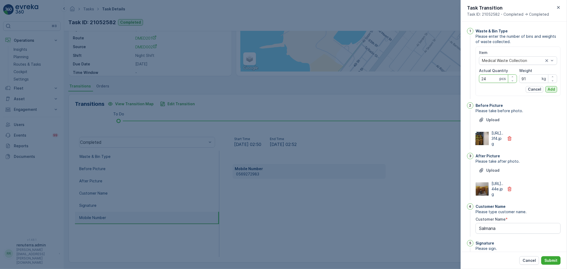
type Quantity "24"
click at [551, 88] on p "Add" at bounding box center [550, 89] width 7 height 5
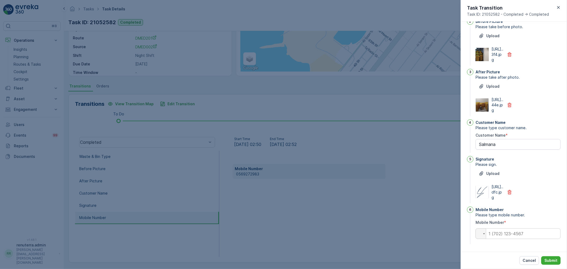
scroll to position [104, 0]
click at [509, 234] on input "tel" at bounding box center [517, 233] width 85 height 11
paste input "0569272983"
type input "0569272983"
click at [549, 259] on p "Submit" at bounding box center [550, 260] width 13 height 5
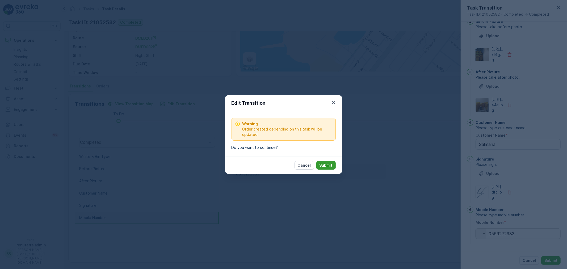
click at [331, 167] on p "Submit" at bounding box center [325, 165] width 13 height 5
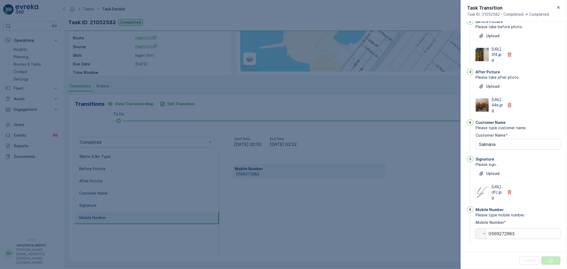
scroll to position [0, 0]
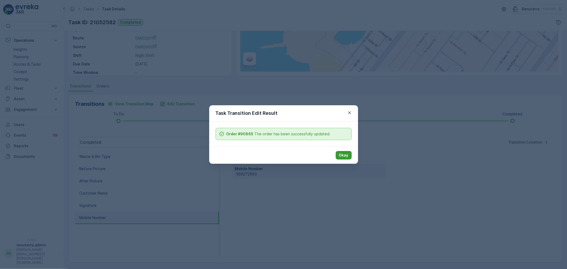
click at [344, 155] on p "Okay" at bounding box center [344, 154] width 10 height 5
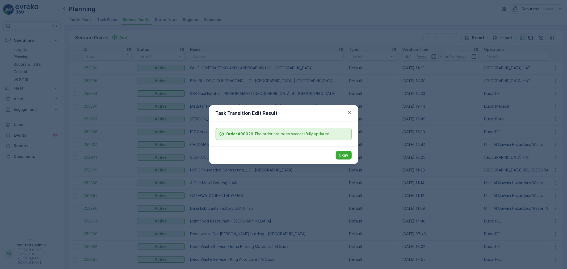
drag, startPoint x: 0, startPoint y: 0, endPoint x: 326, endPoint y: 152, distance: 359.3
click at [343, 154] on p "Okay" at bounding box center [344, 154] width 10 height 5
click at [341, 156] on p "Okay" at bounding box center [344, 154] width 10 height 5
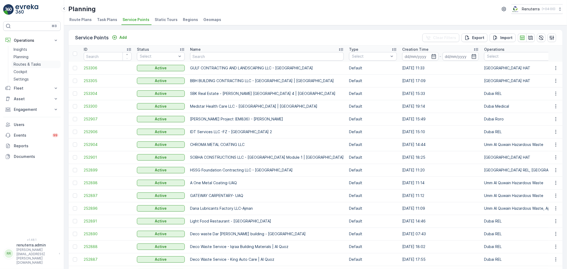
click at [25, 65] on p "Routes & Tasks" at bounding box center [27, 64] width 27 height 5
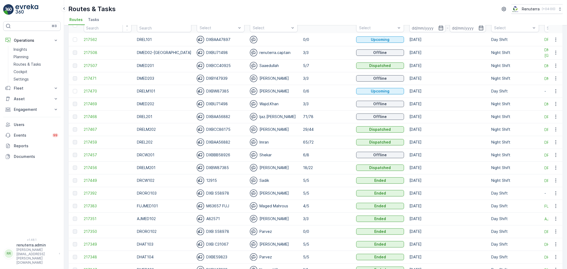
scroll to position [29, 0]
click at [96, 193] on span "217392" at bounding box center [108, 191] width 48 height 5
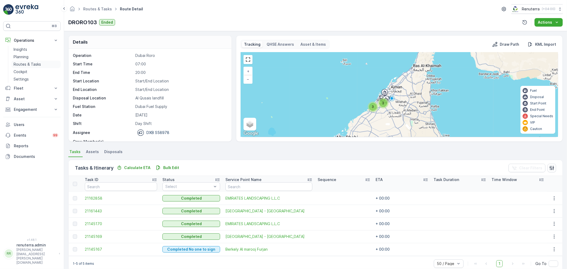
click at [38, 66] on p "Routes & Tasks" at bounding box center [27, 64] width 27 height 5
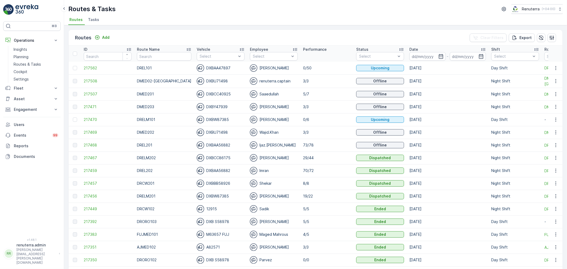
click at [94, 22] on span "Tasks" at bounding box center [93, 19] width 11 height 5
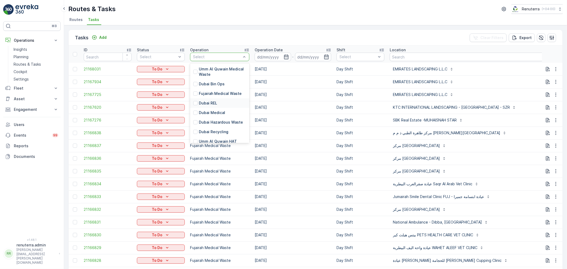
click at [223, 107] on div "Dubai REL" at bounding box center [219, 103] width 59 height 10
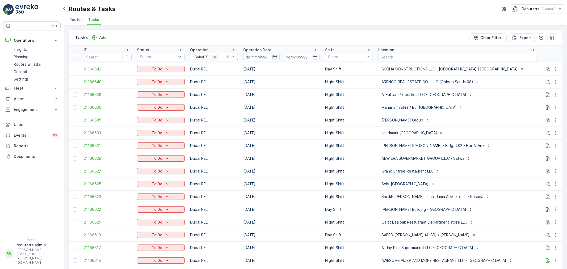
click at [213, 57] on icon "Remove Dubai REL" at bounding box center [215, 57] width 4 height 4
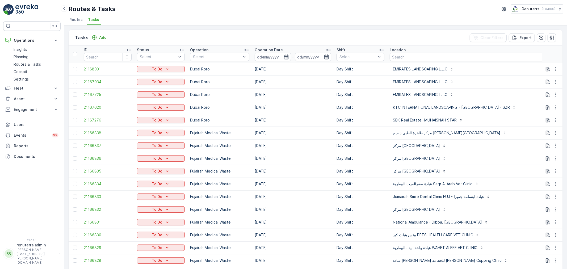
click at [213, 57] on div at bounding box center [216, 57] width 49 height 4
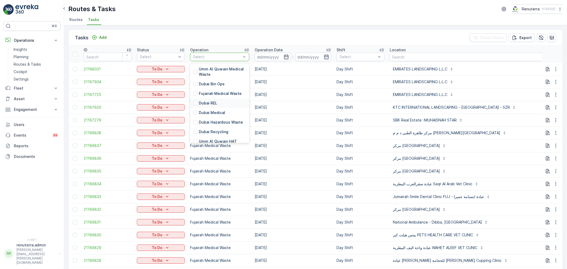
click at [216, 100] on p "Dubai REL" at bounding box center [208, 102] width 18 height 5
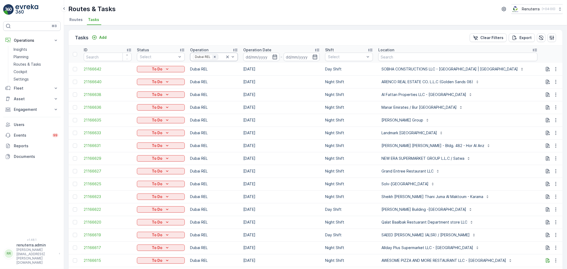
click at [214, 57] on icon "Remove Dubai REL" at bounding box center [215, 57] width 4 height 4
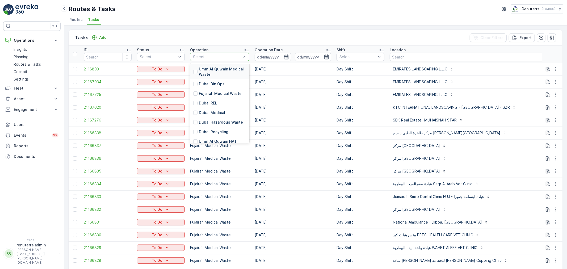
click at [214, 57] on div at bounding box center [216, 57] width 49 height 4
click at [215, 109] on div "Dubai Medical" at bounding box center [219, 113] width 59 height 10
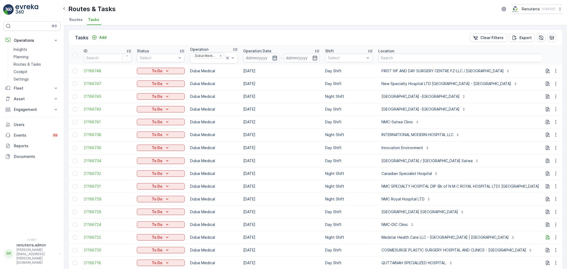
click at [274, 56] on icon "button" at bounding box center [274, 57] width 5 height 5
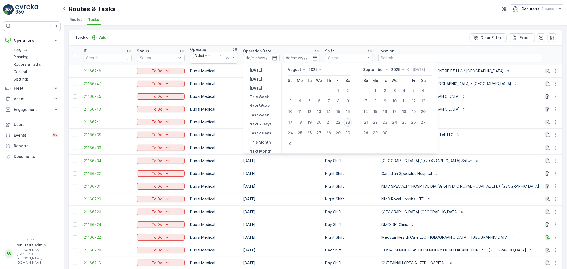
click at [347, 121] on div "23" at bounding box center [347, 122] width 8 height 8
type input "23.08.2025"
click at [347, 121] on div "23" at bounding box center [347, 122] width 8 height 8
type input "23.08.2025"
click at [347, 121] on div "23" at bounding box center [347, 122] width 8 height 8
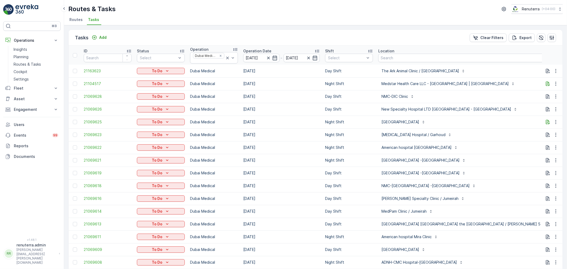
click at [496, 71] on div "The Ark Animal Clinic / Silicon City" at bounding box center [464, 71] width 172 height 8
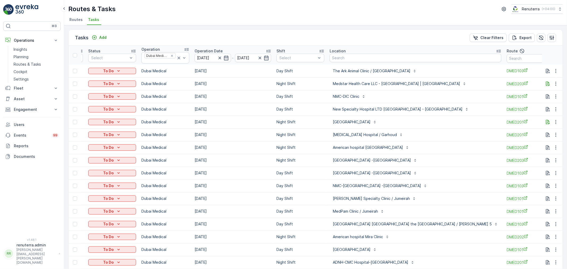
scroll to position [0, 59]
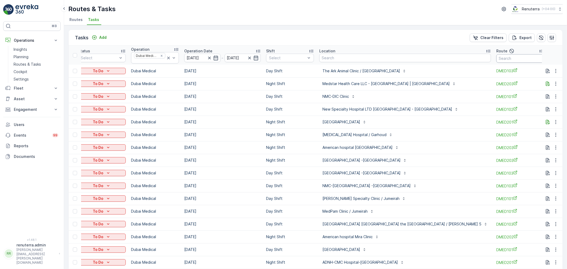
click at [496, 59] on input "text" at bounding box center [520, 58] width 48 height 8
type input "101"
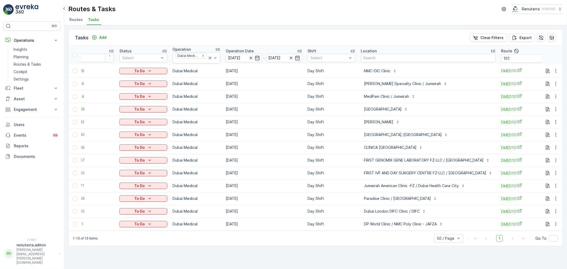
scroll to position [0, 84]
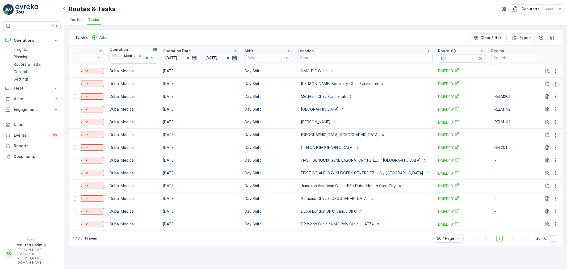
click at [559, 84] on button "button" at bounding box center [555, 83] width 10 height 6
click at [545, 125] on div "Delete" at bounding box center [547, 123] width 40 height 7
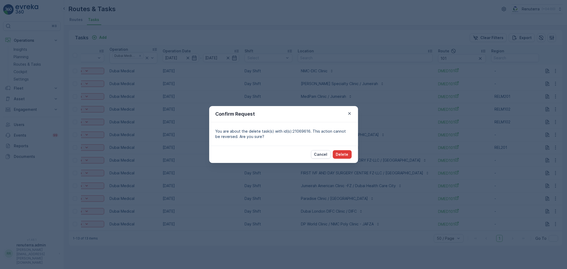
click at [349, 156] on button "Delete" at bounding box center [342, 154] width 19 height 8
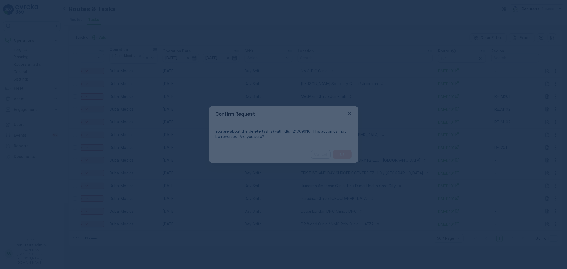
scroll to position [0, 18]
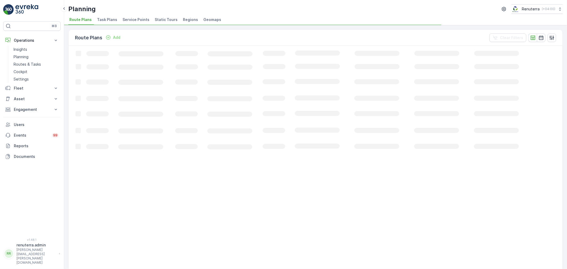
click at [127, 19] on span "Service Points" at bounding box center [135, 19] width 27 height 5
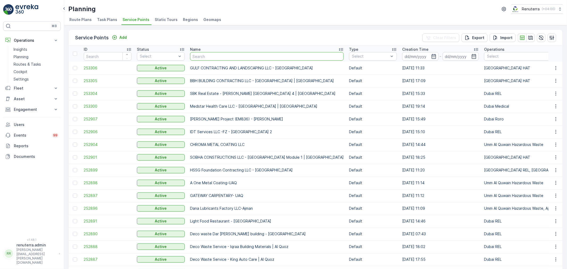
click at [209, 58] on input "text" at bounding box center [267, 56] width 154 height 8
type input "ro"
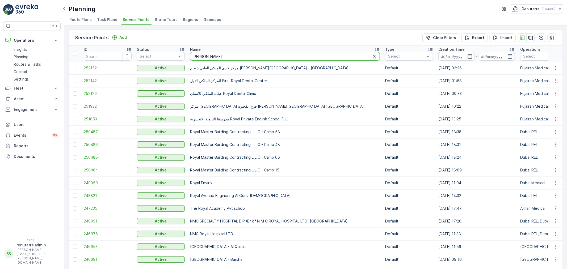
click at [230, 59] on input "[PERSON_NAME]" at bounding box center [285, 56] width 190 height 8
type input "royal p"
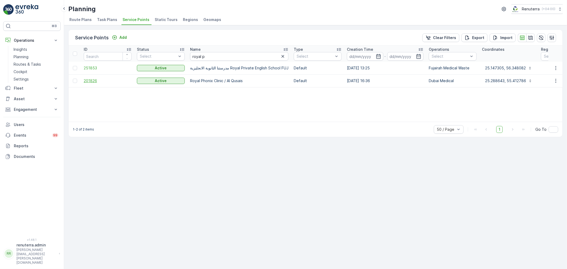
click at [86, 79] on span "201826" at bounding box center [108, 80] width 48 height 5
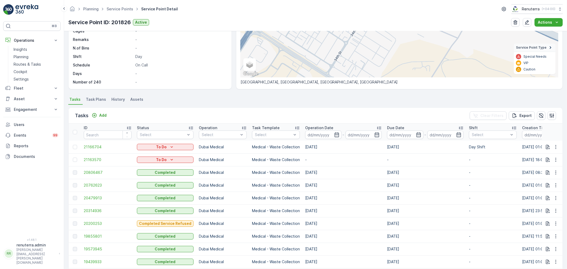
scroll to position [88, 0]
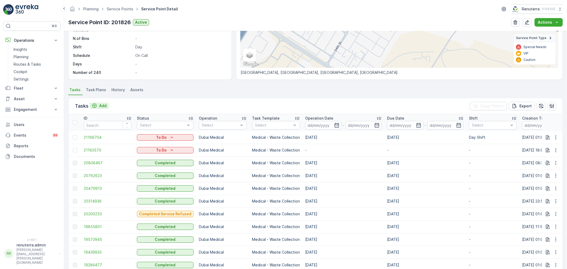
click at [107, 105] on button "Add" at bounding box center [99, 106] width 19 height 6
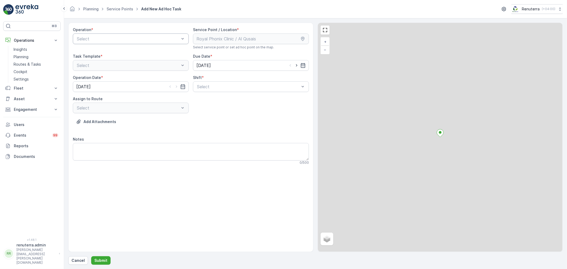
click at [116, 39] on div at bounding box center [128, 38] width 104 height 5
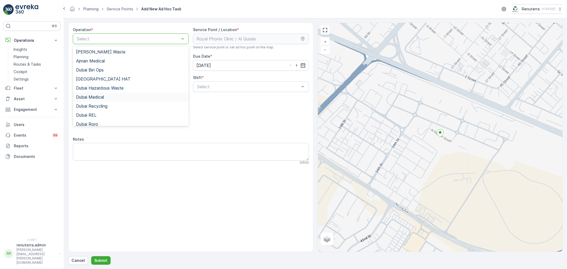
drag, startPoint x: 107, startPoint y: 97, endPoint x: 174, endPoint y: 96, distance: 66.7
click at [107, 97] on div "Dubai Medical" at bounding box center [130, 97] width 109 height 5
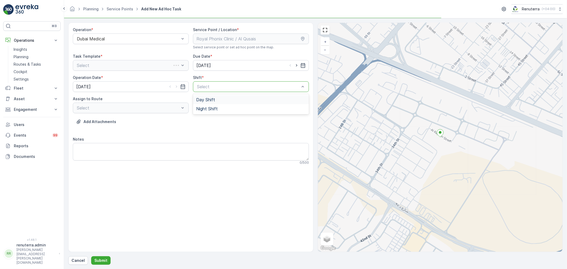
click at [232, 91] on div "Select" at bounding box center [251, 86] width 116 height 11
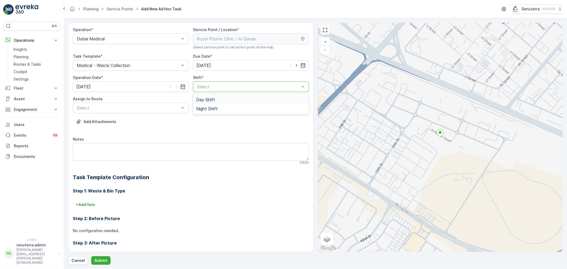
click at [138, 102] on div "Assign to Route Select" at bounding box center [131, 104] width 116 height 17
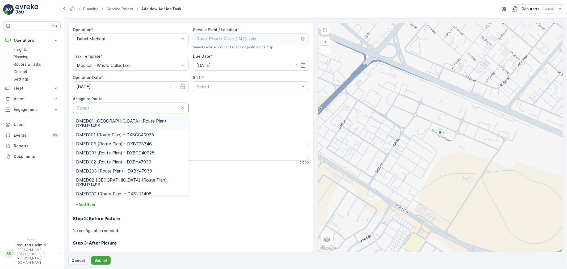
click at [134, 105] on div at bounding box center [128, 107] width 104 height 5
type input "101"
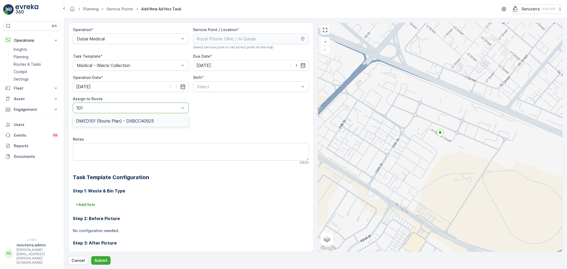
click at [130, 124] on div "DMED101 (Route Plan) - DXBCC40925" at bounding box center [131, 120] width 116 height 9
drag, startPoint x: 104, startPoint y: 260, endPoint x: 106, endPoint y: 256, distance: 4.9
click at [104, 260] on p "Submit" at bounding box center [100, 260] width 13 height 5
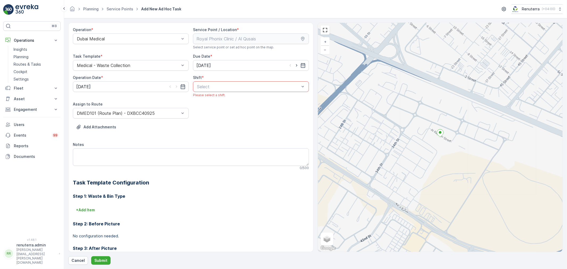
click at [227, 89] on div at bounding box center [248, 86] width 104 height 5
click at [216, 103] on div "Day Shift" at bounding box center [251, 99] width 116 height 9
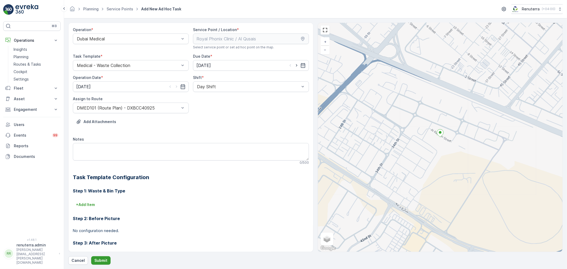
click at [103, 258] on p "Submit" at bounding box center [100, 260] width 13 height 5
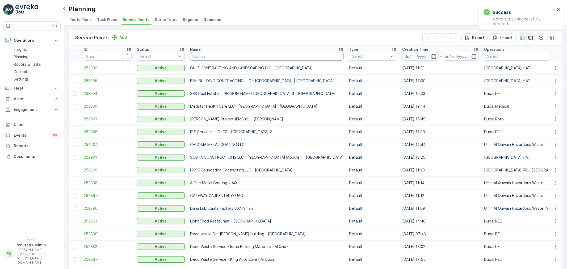
click at [216, 54] on input "text" at bounding box center [267, 56] width 154 height 8
type input "cana"
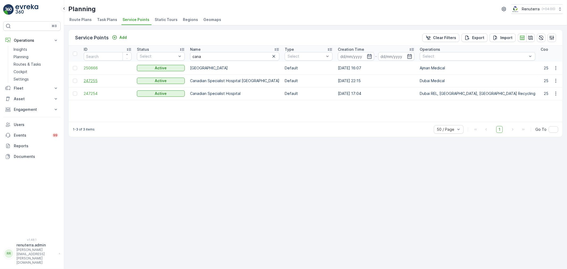
click at [93, 78] on span "247255" at bounding box center [108, 80] width 48 height 5
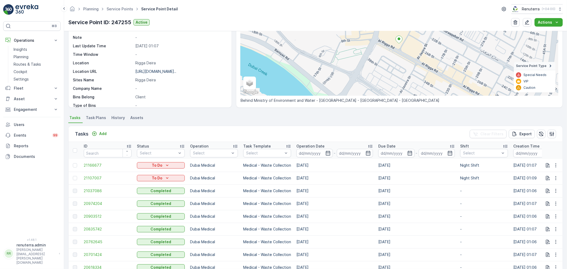
scroll to position [59, 0]
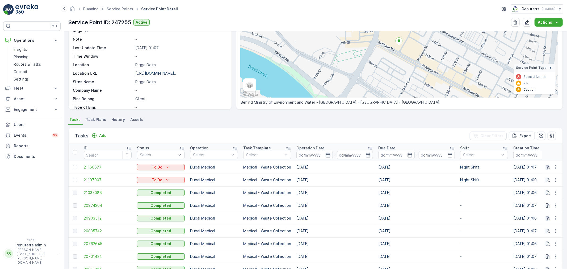
click at [328, 153] on icon "button" at bounding box center [327, 154] width 5 height 5
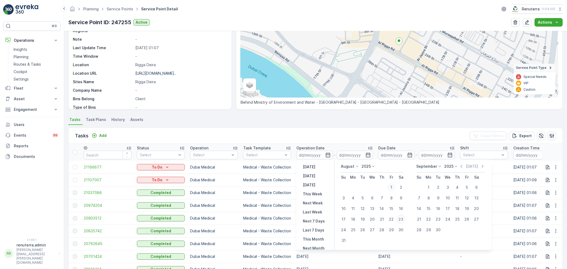
click at [392, 186] on div "1" at bounding box center [391, 187] width 8 height 8
type input "[DATE]"
click at [431, 219] on div "22" at bounding box center [428, 219] width 8 height 8
type input "[DATE]"
click at [431, 219] on div "22" at bounding box center [428, 219] width 8 height 8
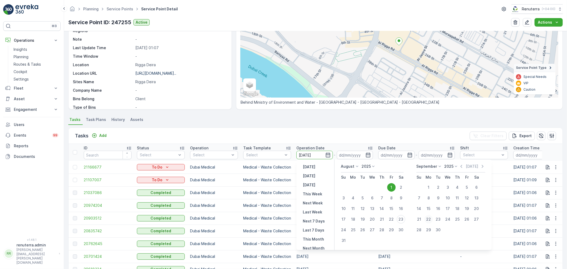
type input "[DATE]"
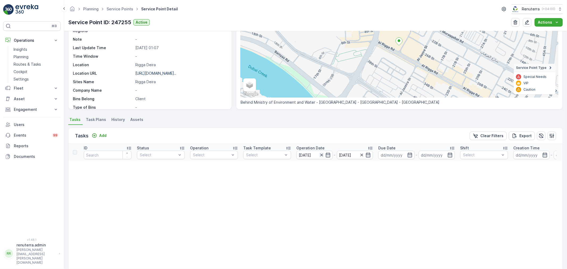
click at [322, 153] on icon "button" at bounding box center [321, 154] width 5 height 5
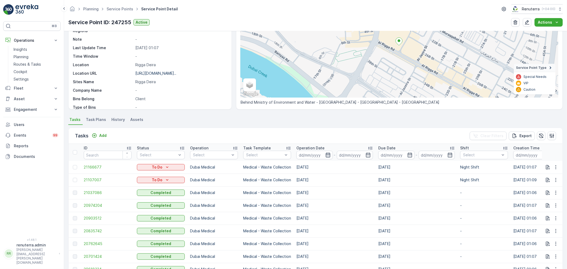
click at [330, 152] on icon "button" at bounding box center [327, 154] width 5 height 5
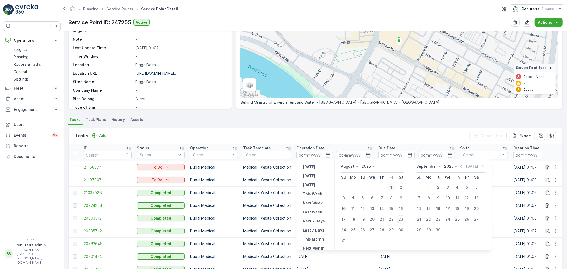
click at [393, 187] on div "1" at bounding box center [391, 187] width 8 height 8
type input "[DATE]"
click at [392, 218] on div "22" at bounding box center [391, 219] width 8 height 8
type input "[DATE]"
click at [394, 188] on div "1" at bounding box center [391, 187] width 8 height 8
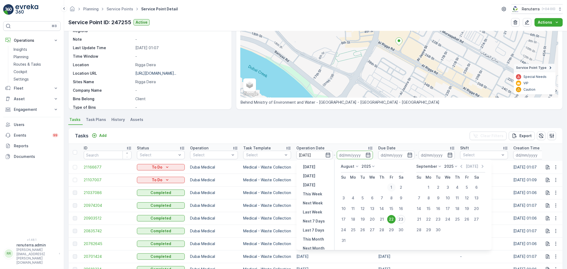
type input "[DATE]"
click at [432, 218] on div "22" at bounding box center [428, 219] width 8 height 8
type input "[DATE]"
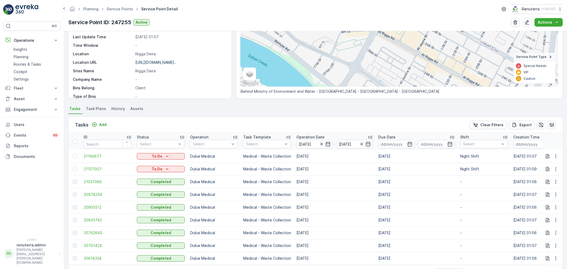
scroll to position [90, 0]
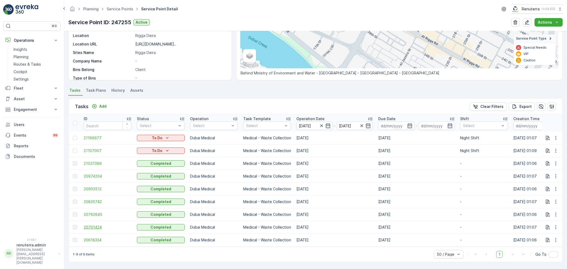
click at [88, 227] on span "20701424" at bounding box center [108, 226] width 48 height 5
click at [93, 212] on span "20762645" at bounding box center [108, 214] width 48 height 5
click at [99, 201] on span "20835742" at bounding box center [108, 201] width 48 height 5
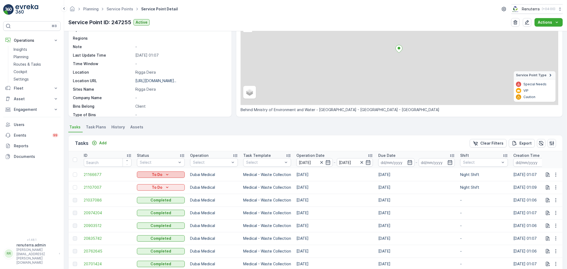
scroll to position [88, 0]
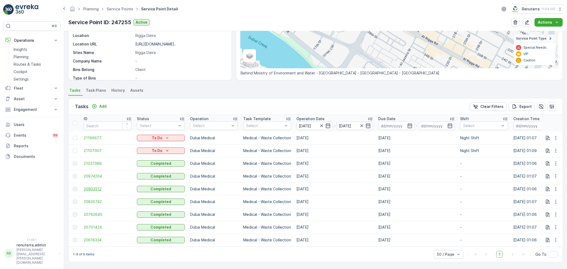
click at [101, 189] on span "20903512" at bounding box center [108, 188] width 48 height 5
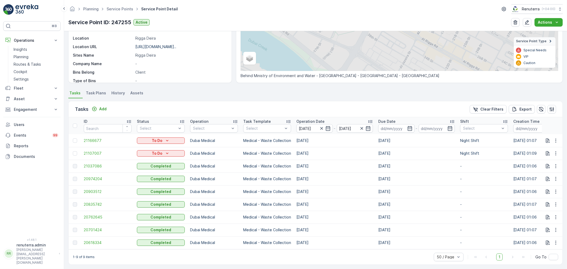
scroll to position [88, 0]
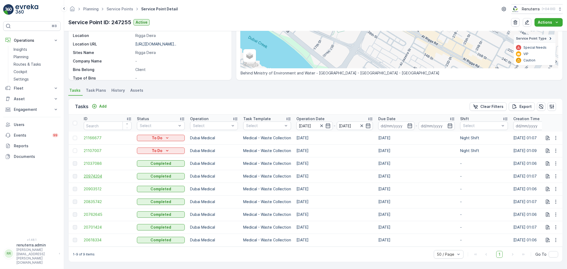
click at [93, 174] on span "20974204" at bounding box center [108, 175] width 48 height 5
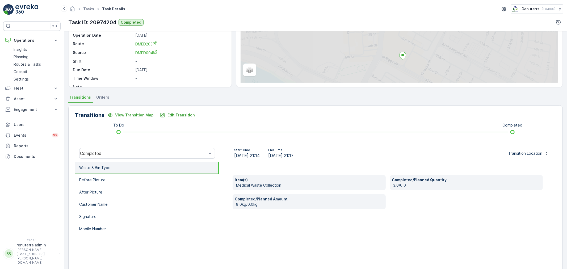
scroll to position [59, 0]
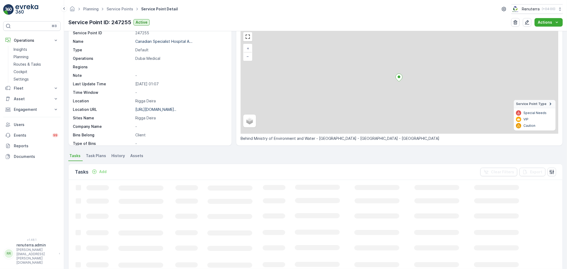
scroll to position [88, 0]
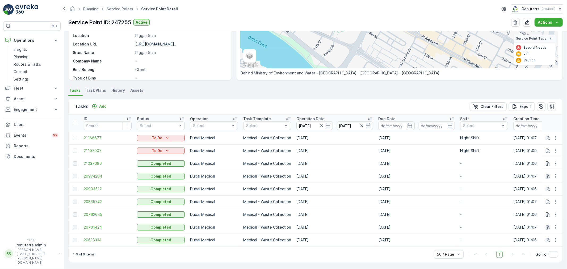
click at [93, 164] on span "21037086" at bounding box center [108, 163] width 48 height 5
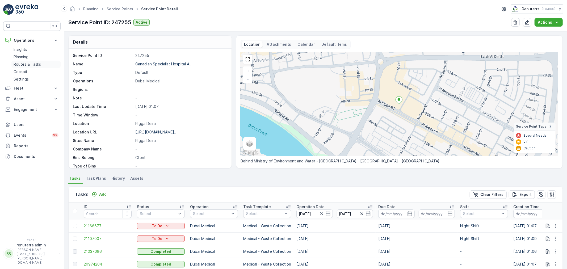
click at [28, 63] on p "Routes & Tasks" at bounding box center [27, 64] width 27 height 5
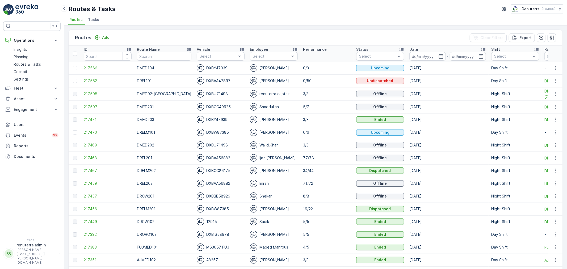
click at [91, 196] on span "217457" at bounding box center [108, 195] width 48 height 5
click at [99, 21] on li "Tasks" at bounding box center [94, 20] width 14 height 9
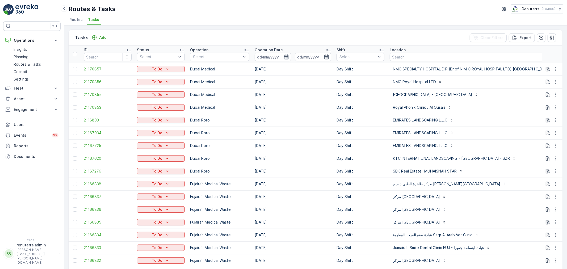
click at [287, 57] on icon "button" at bounding box center [286, 56] width 5 height 5
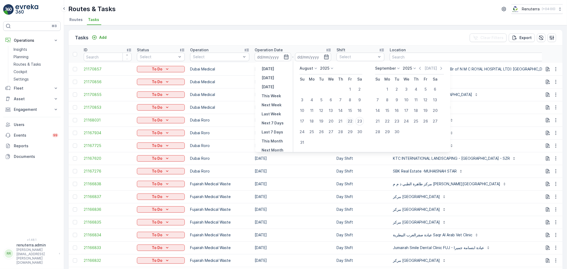
click at [348, 121] on div "22" at bounding box center [350, 121] width 8 height 8
type input "[DATE]"
click at [348, 121] on div "22" at bounding box center [350, 121] width 8 height 8
type input "[DATE]"
click at [348, 121] on div "22" at bounding box center [350, 121] width 8 height 8
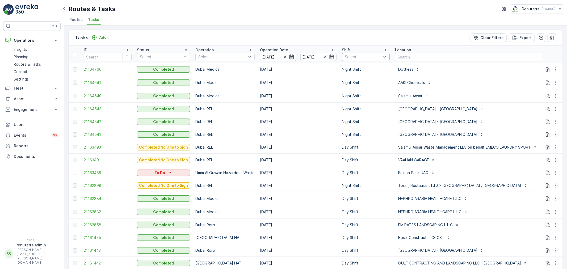
click at [359, 56] on div at bounding box center [363, 57] width 38 height 4
click at [354, 96] on p "Night Shift" at bounding box center [360, 95] width 20 height 5
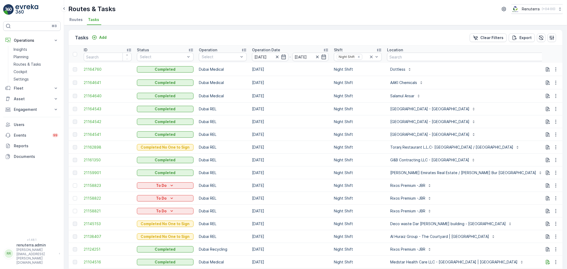
scroll to position [29, 0]
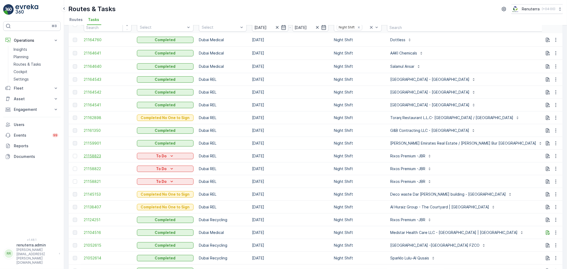
click at [94, 156] on span "21158823" at bounding box center [108, 155] width 48 height 5
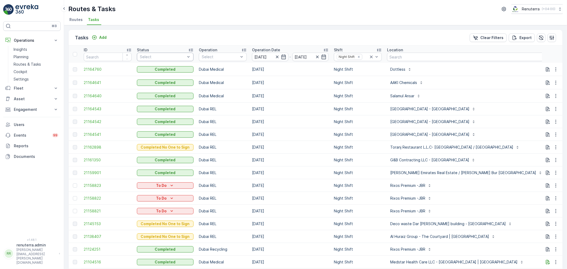
click at [173, 56] on div at bounding box center [162, 57] width 46 height 4
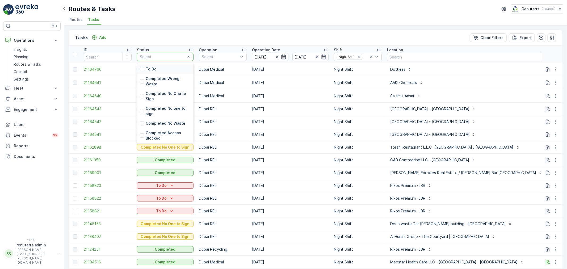
click at [169, 71] on div "To Do" at bounding box center [165, 69] width 57 height 10
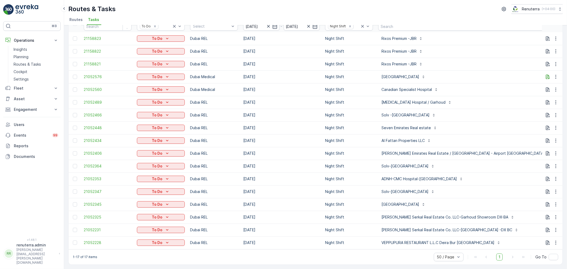
scroll to position [33, 0]
drag, startPoint x: 253, startPoint y: 250, endPoint x: 317, endPoint y: 250, distance: 64.3
click at [317, 250] on div "1-17 of 17 items 50 / Page 1 Go To" at bounding box center [316, 256] width 494 height 15
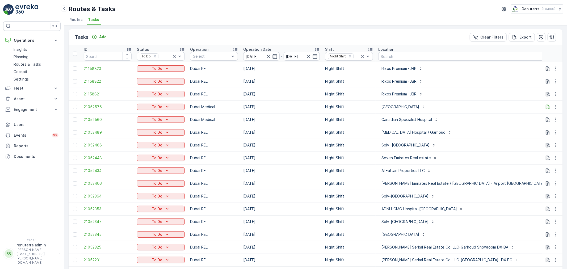
scroll to position [0, 0]
click at [249, 29] on div "Tasks Add Clear Filters Export ID Status To Do Operation Select Operation Date …" at bounding box center [315, 162] width 494 height 266
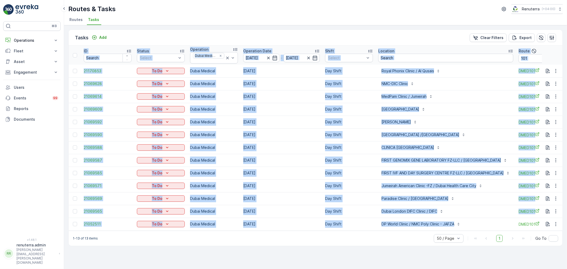
drag, startPoint x: 394, startPoint y: 230, endPoint x: 415, endPoint y: 232, distance: 21.3
click at [415, 231] on div "ID Status Select Operation Dubai Medical Operation Date [DATE] - [DATE] Shift S…" at bounding box center [316, 138] width 494 height 185
drag, startPoint x: 418, startPoint y: 233, endPoint x: 448, endPoint y: 232, distance: 29.8
click at [448, 232] on div "Tasks Add Clear Filters Export ID Status Select Operation Dubai Medical Operati…" at bounding box center [315, 137] width 494 height 216
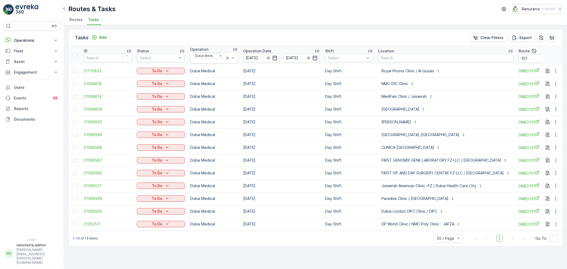
click at [477, 211] on div "Dubai London DIFC Clinic / DIFC" at bounding box center [445, 211] width 135 height 8
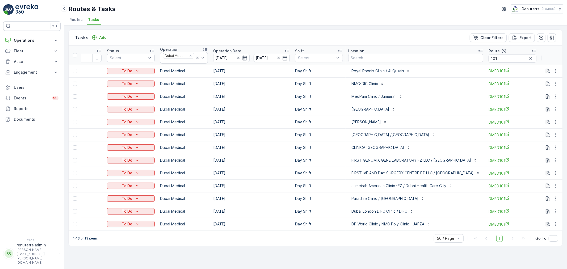
scroll to position [0, 24]
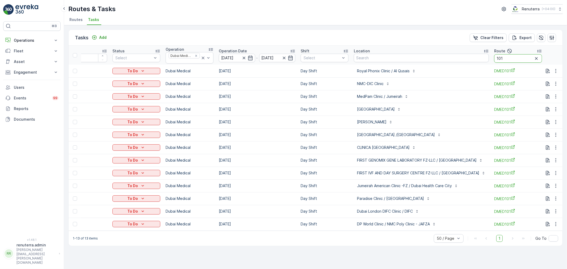
click at [520, 58] on input "101" at bounding box center [518, 58] width 48 height 8
type input "102"
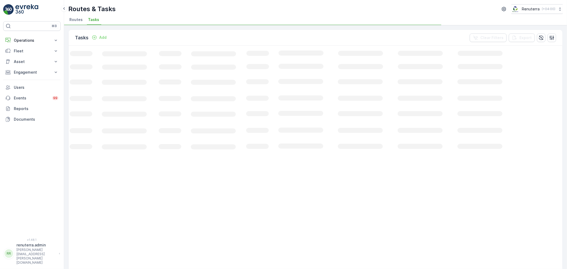
scroll to position [0, 18]
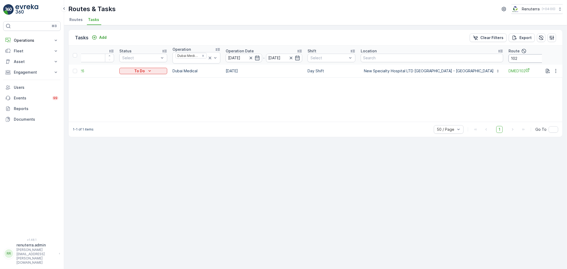
click at [508, 58] on input "102" at bounding box center [532, 58] width 48 height 8
type input "103"
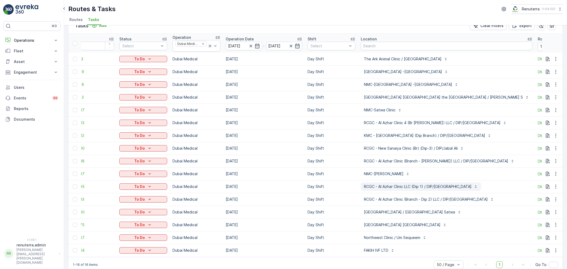
scroll to position [22, 0]
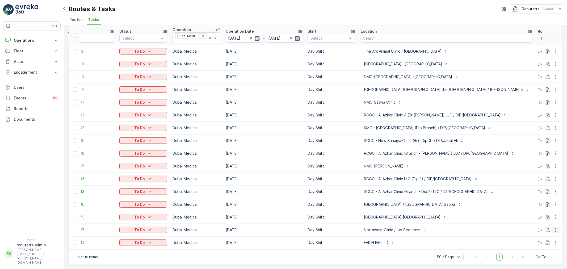
click at [557, 228] on icon "button" at bounding box center [555, 229] width 5 height 5
click at [532, 200] on span "Change Route" at bounding box center [542, 201] width 26 height 5
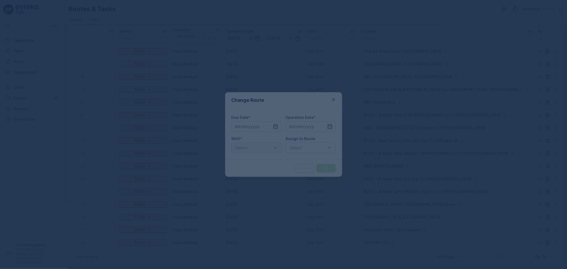
type input "[DATE]"
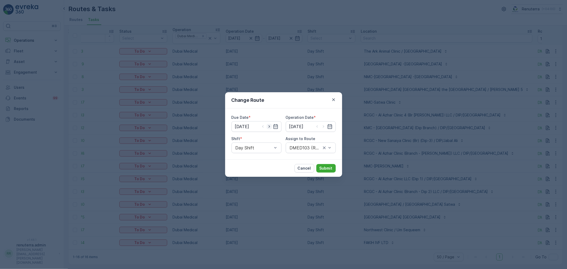
click at [267, 126] on icon "button" at bounding box center [268, 126] width 5 height 5
type input "25.08.2025"
click at [324, 126] on icon "button" at bounding box center [323, 126] width 5 height 5
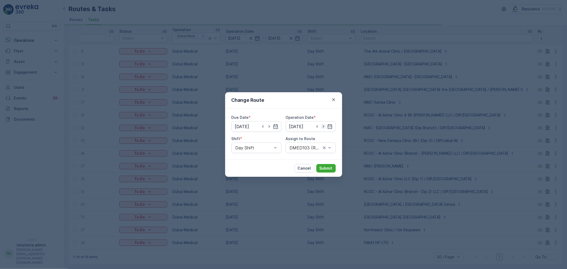
type input "25.08.2025"
click at [325, 165] on button "Submit" at bounding box center [325, 168] width 19 height 8
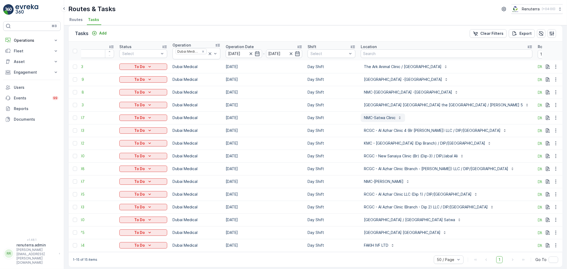
scroll to position [0, 0]
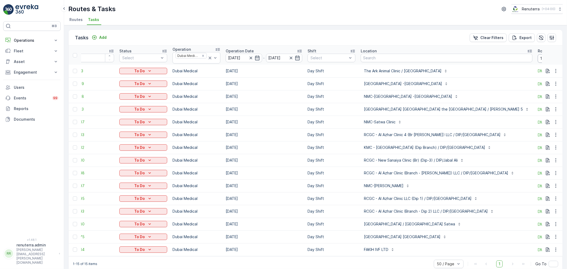
click at [537, 60] on input "103" at bounding box center [561, 58] width 48 height 8
type input "104"
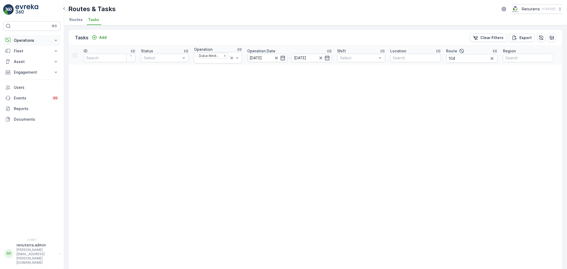
click at [33, 38] on p "Operations" at bounding box center [32, 40] width 36 height 5
click at [28, 57] on p "Planning" at bounding box center [21, 56] width 15 height 5
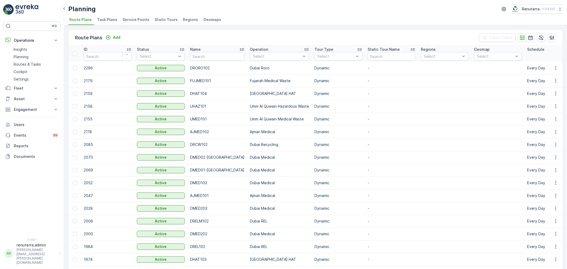
click at [130, 20] on span "Service Points" at bounding box center [135, 19] width 27 height 5
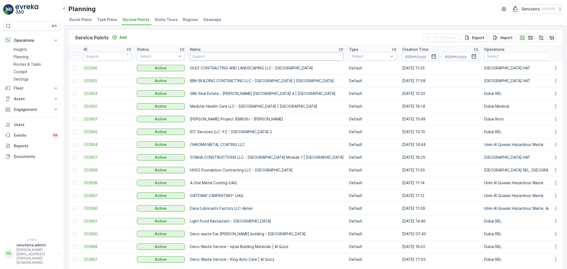
click at [201, 57] on input "text" at bounding box center [267, 56] width 154 height 8
type input "sauid"
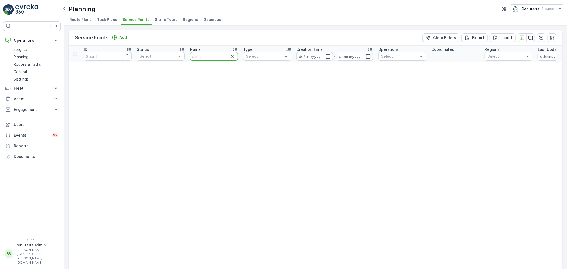
click at [206, 56] on input "sauid" at bounding box center [214, 56] width 48 height 8
type input "sa"
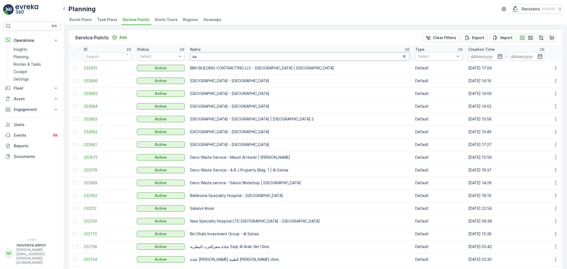
click at [207, 55] on input "sa" at bounding box center [300, 56] width 220 height 8
type input "saudi"
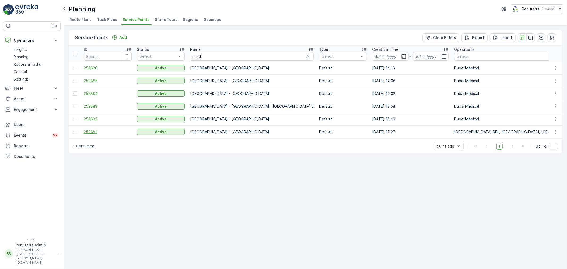
click at [90, 132] on span "252881" at bounding box center [108, 131] width 48 height 5
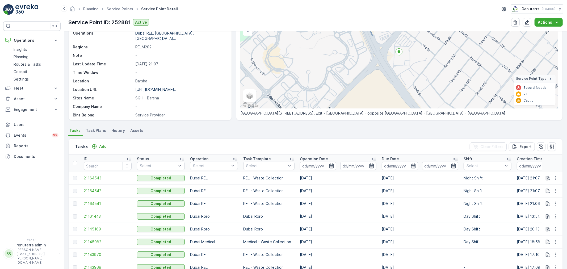
scroll to position [41, 0]
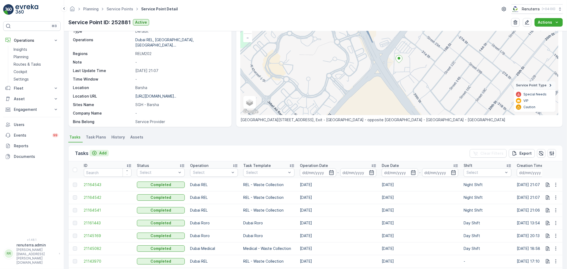
click at [107, 155] on button "Add" at bounding box center [99, 153] width 19 height 6
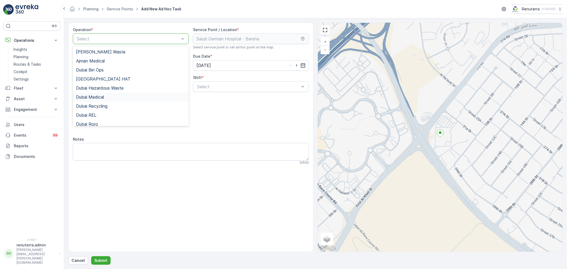
click at [115, 96] on div "Dubai Medical" at bounding box center [130, 97] width 109 height 5
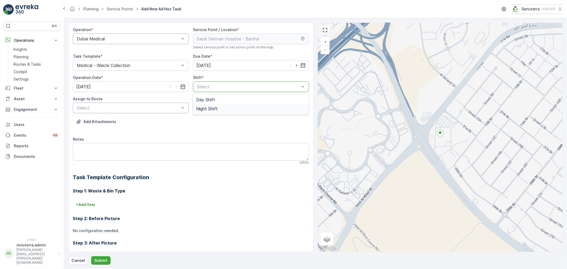
click at [144, 107] on div at bounding box center [128, 107] width 104 height 5
type input "104"
drag, startPoint x: 287, startPoint y: 108, endPoint x: 274, endPoint y: 111, distance: 13.7
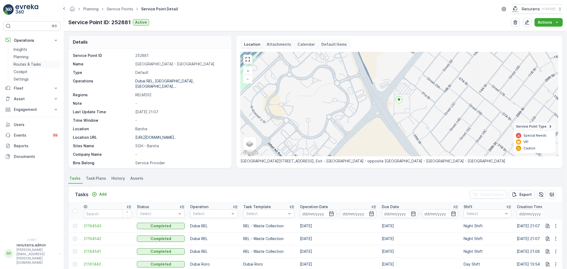
click at [30, 63] on p "Routes & Tasks" at bounding box center [27, 64] width 27 height 5
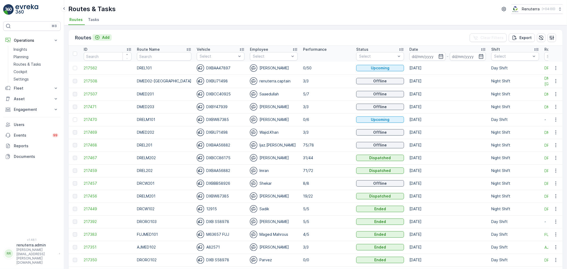
click at [105, 37] on p "Add" at bounding box center [105, 37] width 7 height 5
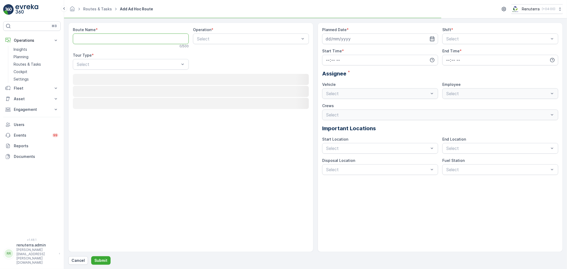
click at [126, 41] on Name "Route Name" at bounding box center [131, 38] width 116 height 11
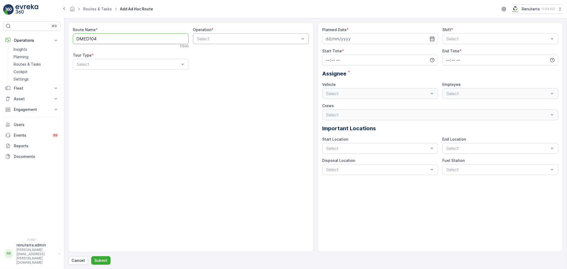
type Name "DMED104"
click at [216, 42] on div "Select" at bounding box center [251, 38] width 116 height 11
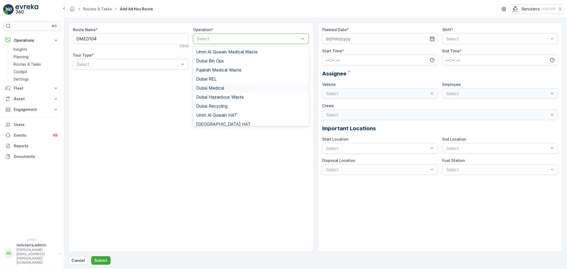
drag, startPoint x: 218, startPoint y: 84, endPoint x: 218, endPoint y: 88, distance: 3.7
click at [218, 86] on div "Dubai Medical" at bounding box center [251, 87] width 116 height 9
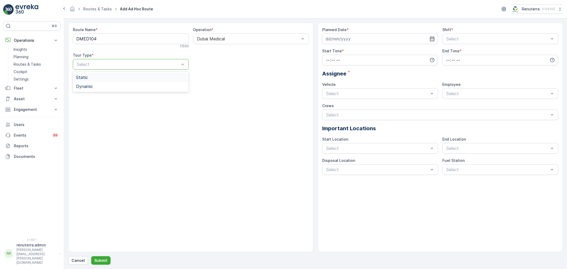
click at [95, 65] on div at bounding box center [128, 64] width 104 height 5
click at [98, 76] on div "Static" at bounding box center [130, 77] width 109 height 5
click at [121, 66] on div at bounding box center [128, 64] width 104 height 5
click at [109, 86] on div "Dynamic" at bounding box center [130, 86] width 109 height 5
click at [428, 37] on input at bounding box center [380, 38] width 116 height 11
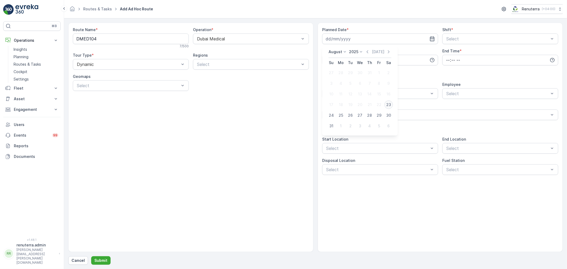
click at [390, 103] on div "23" at bounding box center [388, 104] width 8 height 8
type input "23.08.2025"
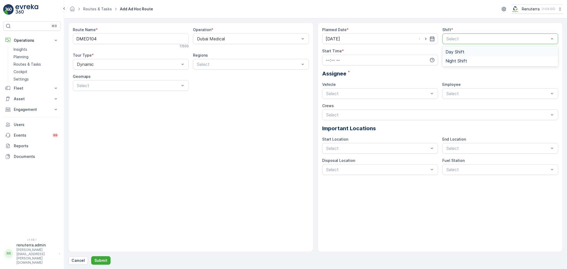
click at [474, 53] on div "Day Shift" at bounding box center [499, 51] width 109 height 5
click at [414, 62] on input "time" at bounding box center [380, 60] width 116 height 11
click at [328, 91] on span "07" at bounding box center [327, 90] width 5 height 5
type input "07:00"
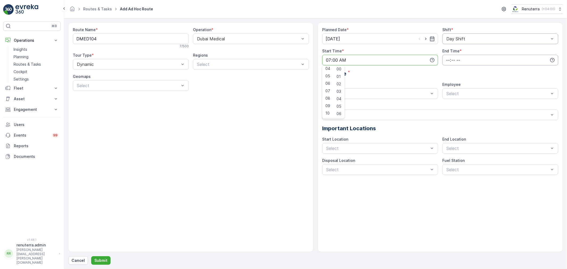
click at [508, 59] on input "time" at bounding box center [500, 60] width 116 height 11
click at [445, 95] on div "20" at bounding box center [447, 98] width 9 height 7
type input "20:00"
click at [495, 78] on div "Assignee *" at bounding box center [440, 74] width 236 height 8
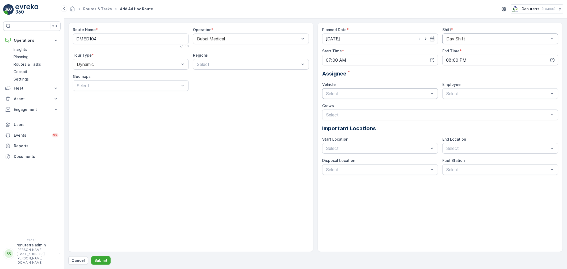
click at [375, 89] on div "Select" at bounding box center [380, 93] width 116 height 11
type input "479"
click at [343, 105] on span "DXBY47939" at bounding box center [337, 106] width 24 height 5
click at [525, 91] on div at bounding box center [497, 93] width 104 height 5
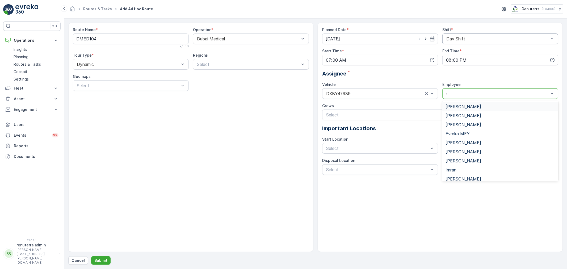
type input "ra"
click at [488, 115] on div "Razon Miah" at bounding box center [499, 115] width 109 height 5
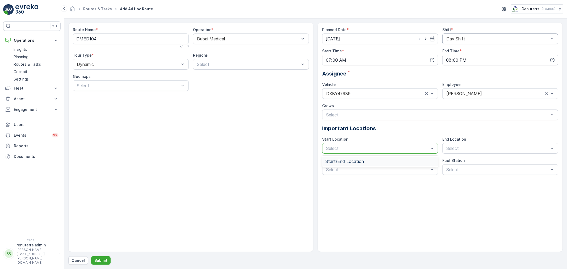
click at [353, 144] on div "Select" at bounding box center [380, 148] width 116 height 11
click at [352, 158] on div "Start/End Location" at bounding box center [380, 161] width 116 height 9
drag, startPoint x: 495, startPoint y: 144, endPoint x: 484, endPoint y: 155, distance: 15.6
click at [495, 145] on div "Select" at bounding box center [500, 148] width 116 height 11
click at [482, 160] on span "Start/End Location" at bounding box center [464, 161] width 39 height 5
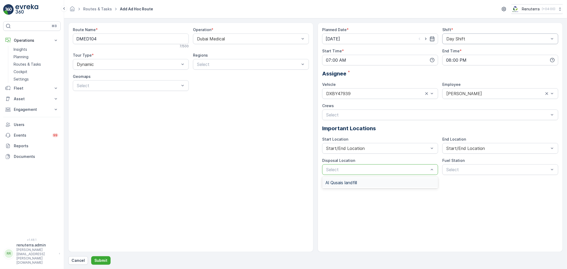
click at [387, 174] on div "Select" at bounding box center [380, 169] width 116 height 11
click at [383, 179] on div "Al Qusais landfill" at bounding box center [380, 182] width 116 height 9
click at [509, 173] on div "Select" at bounding box center [500, 169] width 116 height 11
click at [495, 184] on div "Dubai Fuel Supply" at bounding box center [499, 182] width 109 height 5
click at [92, 256] on button "Submit" at bounding box center [100, 260] width 19 height 8
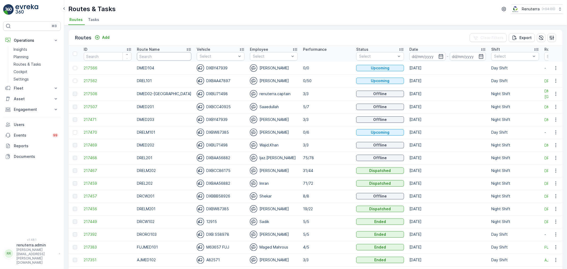
click at [153, 58] on input "text" at bounding box center [164, 56] width 54 height 8
type input "104"
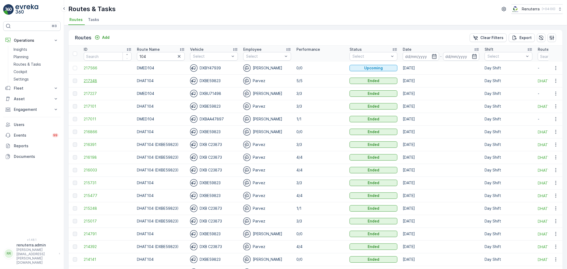
click at [94, 82] on span "217348" at bounding box center [108, 80] width 48 height 5
click at [97, 91] on span "217227" at bounding box center [108, 93] width 48 height 5
click at [28, 57] on p "Planning" at bounding box center [21, 56] width 15 height 5
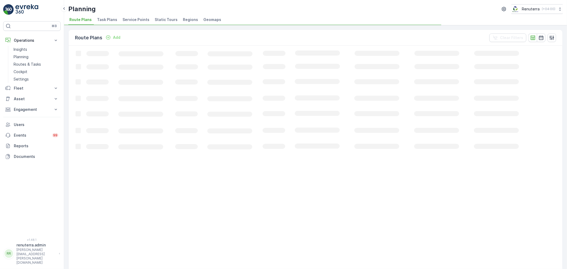
click at [135, 24] on li "Service Points" at bounding box center [136, 20] width 30 height 9
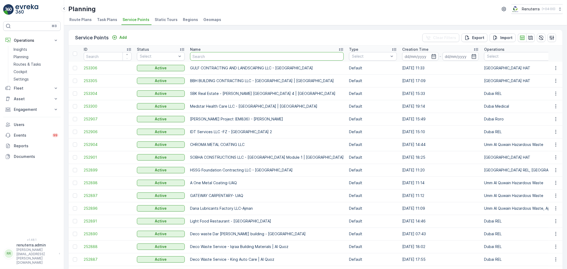
click at [243, 57] on input "text" at bounding box center [267, 56] width 154 height 8
type input "m"
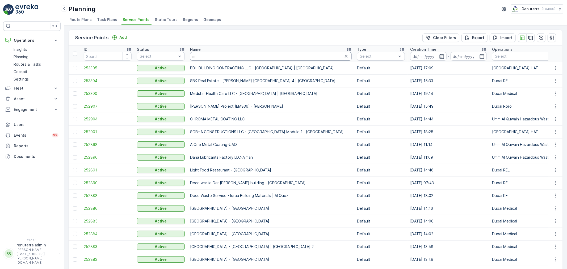
click at [202, 58] on input "m" at bounding box center [270, 56] width 161 height 8
type input "saudi"
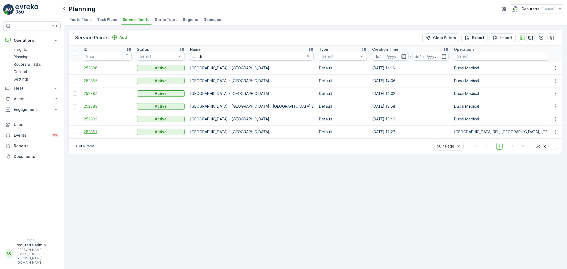
click at [95, 130] on span "252881" at bounding box center [108, 131] width 48 height 5
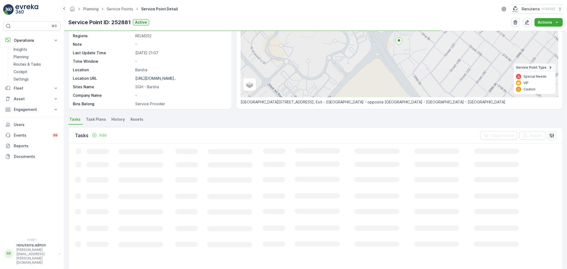
scroll to position [59, 0]
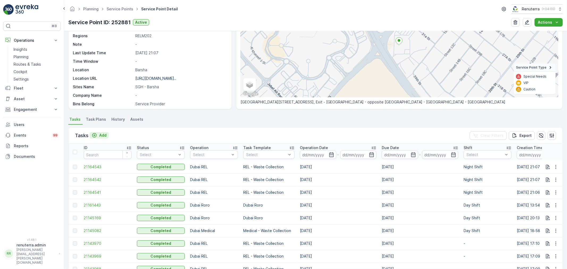
click at [99, 133] on p "Add" at bounding box center [102, 135] width 7 height 5
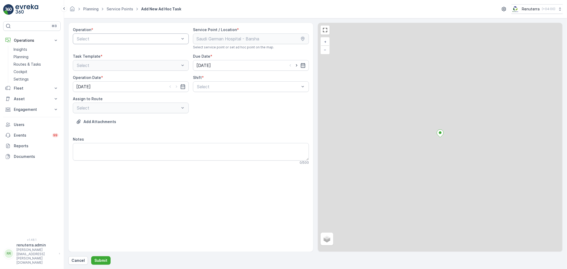
click at [98, 38] on div at bounding box center [128, 38] width 104 height 5
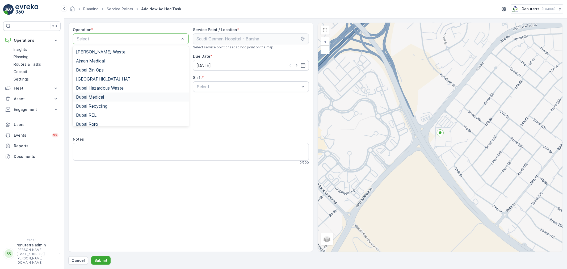
click at [108, 96] on div "Dubai Medical" at bounding box center [130, 97] width 109 height 5
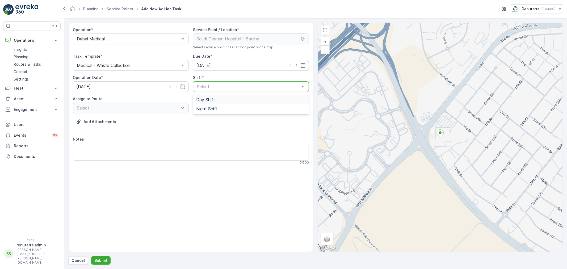
click at [203, 84] on div at bounding box center [248, 86] width 104 height 5
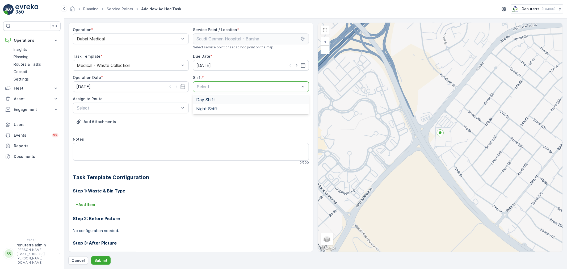
click at [200, 97] on span "Day Shift" at bounding box center [205, 99] width 19 height 5
click at [127, 107] on div at bounding box center [128, 107] width 104 height 5
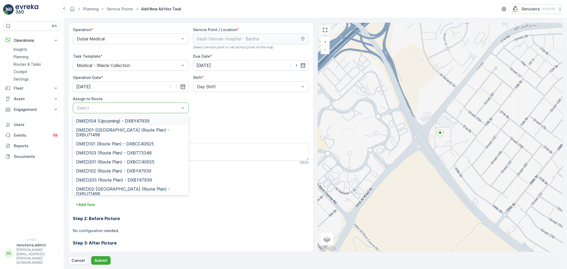
click at [125, 122] on span "DMED104 (Upcoming) - DXBY47939" at bounding box center [112, 120] width 73 height 5
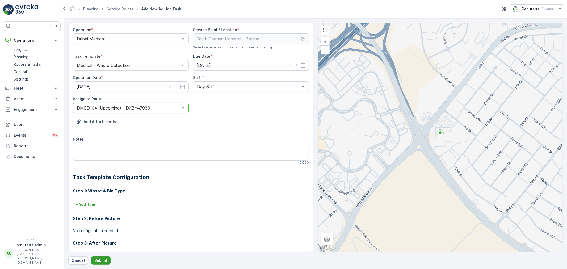
click at [104, 259] on p "Submit" at bounding box center [100, 260] width 13 height 5
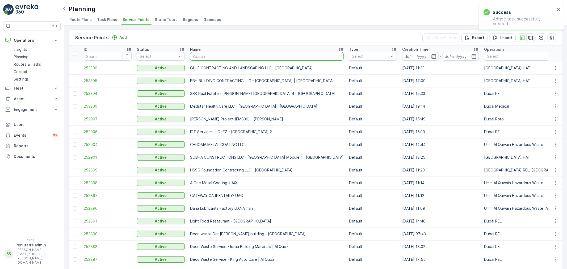
click at [203, 59] on input "text" at bounding box center [267, 56] width 154 height 8
type input "nmc"
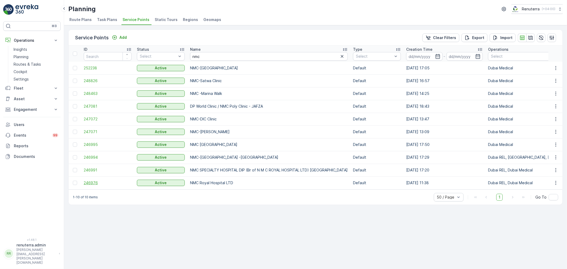
click at [89, 182] on span "246976" at bounding box center [108, 182] width 48 height 5
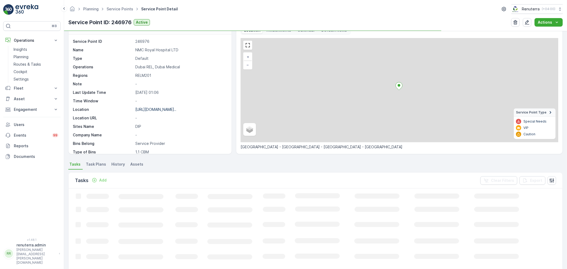
scroll to position [29, 0]
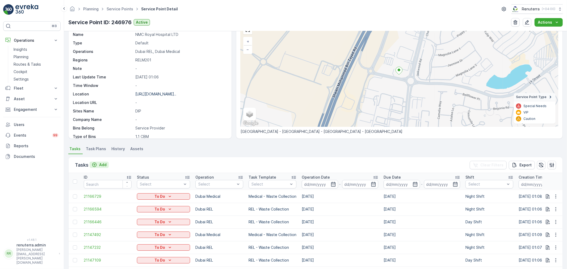
click at [99, 164] on div "Add" at bounding box center [99, 164] width 15 height 5
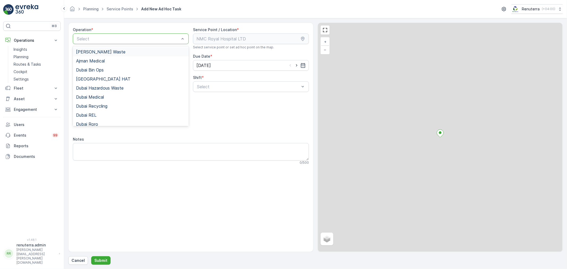
click at [103, 38] on div at bounding box center [128, 38] width 104 height 5
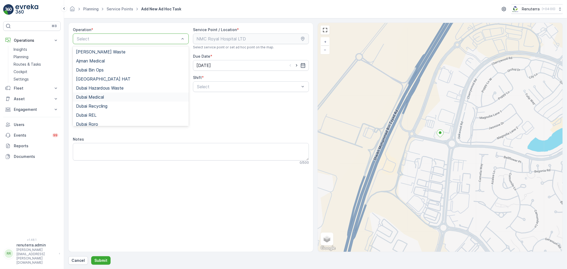
click at [97, 95] on span "Dubai Medical" at bounding box center [90, 97] width 28 height 5
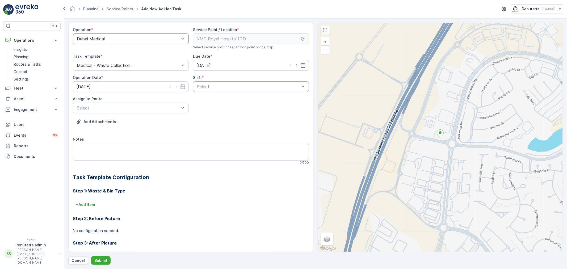
click at [238, 86] on div at bounding box center [248, 86] width 104 height 5
click at [221, 98] on div "Day Shift" at bounding box center [250, 99] width 109 height 5
drag, startPoint x: 130, startPoint y: 100, endPoint x: 130, endPoint y: 106, distance: 6.1
click at [130, 100] on div "Assign to Route" at bounding box center [131, 98] width 116 height 5
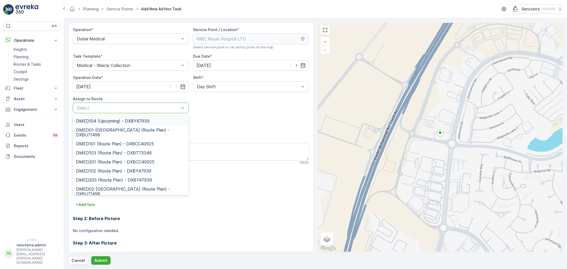
drag, startPoint x: 130, startPoint y: 106, endPoint x: 120, endPoint y: 111, distance: 11.6
click at [130, 106] on div at bounding box center [128, 107] width 104 height 5
click at [115, 122] on span "DMED104 (Upcoming) - DXBY47939" at bounding box center [112, 120] width 73 height 5
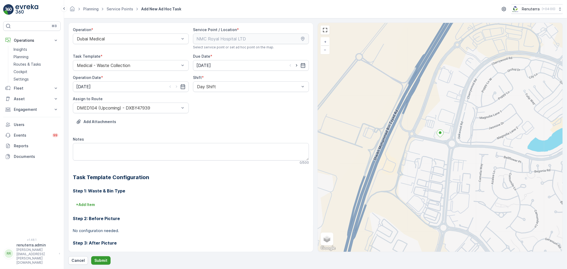
click at [104, 261] on p "Submit" at bounding box center [100, 260] width 13 height 5
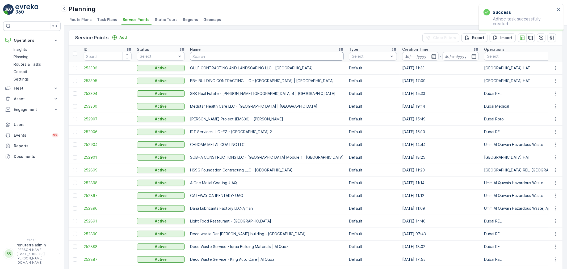
click at [204, 53] on input "text" at bounding box center [267, 56] width 154 height 8
type input "nmc sp"
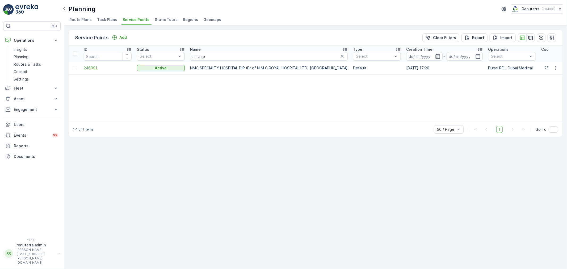
click at [87, 65] on span "246991" at bounding box center [108, 67] width 48 height 5
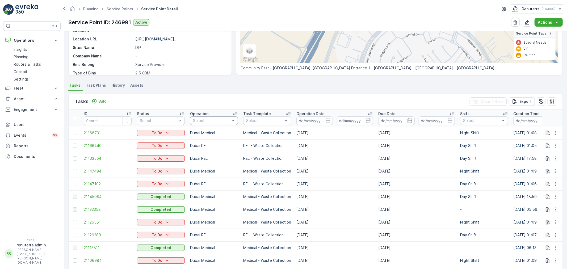
scroll to position [59, 0]
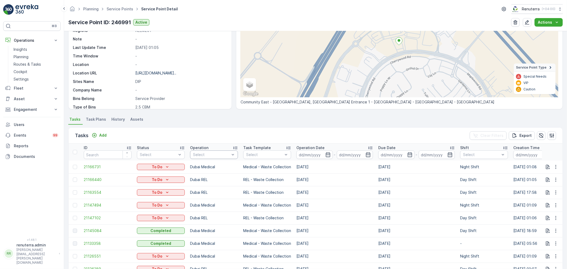
click at [203, 153] on div at bounding box center [211, 154] width 38 height 4
click at [214, 215] on p "Dubai Medical" at bounding box center [212, 215] width 26 height 5
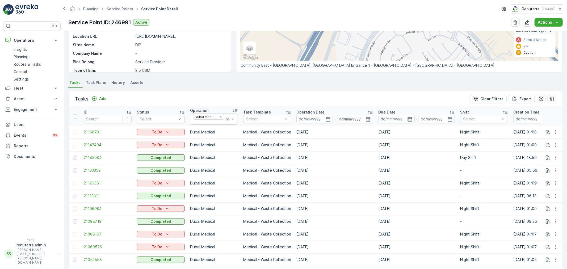
scroll to position [88, 0]
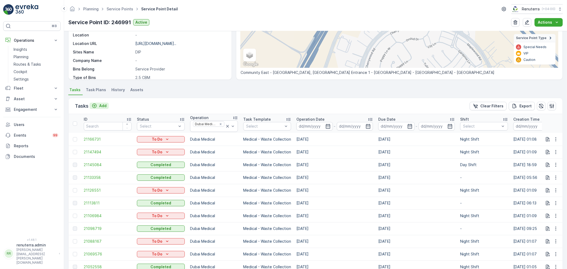
click at [103, 103] on p "Add" at bounding box center [102, 105] width 7 height 5
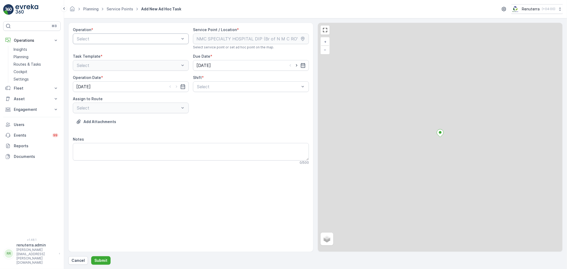
click at [100, 38] on div at bounding box center [128, 38] width 104 height 5
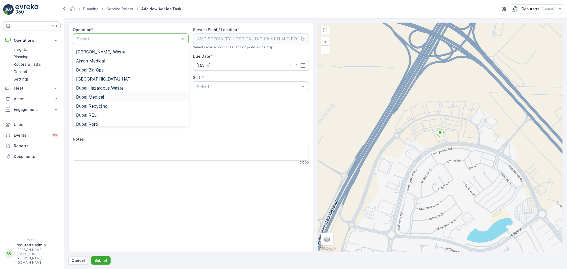
click at [107, 100] on div "Dubai Medical" at bounding box center [131, 96] width 116 height 9
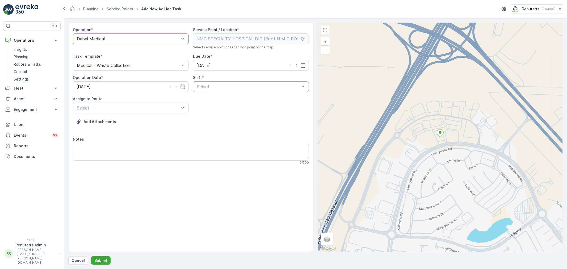
click at [246, 88] on div at bounding box center [248, 86] width 104 height 5
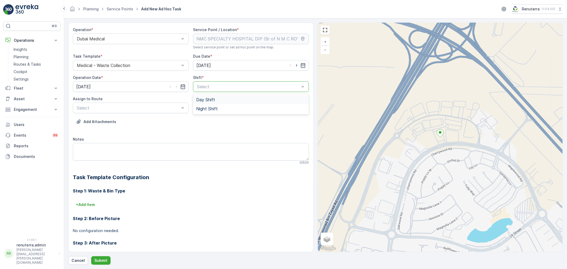
click at [232, 102] on div "Day Shift" at bounding box center [251, 99] width 116 height 9
click at [119, 105] on div at bounding box center [128, 107] width 104 height 5
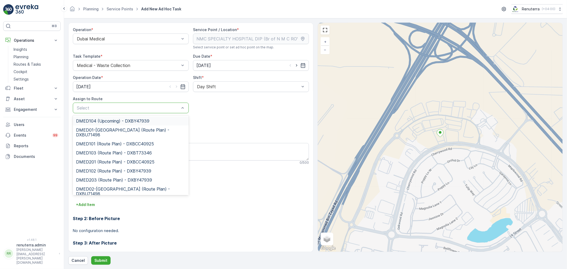
click at [117, 121] on span "DMED104 (Upcoming) - DXBY47939" at bounding box center [112, 120] width 73 height 5
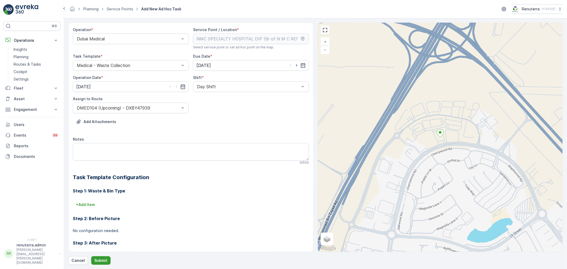
click at [100, 256] on button "Submit" at bounding box center [100, 260] width 19 height 8
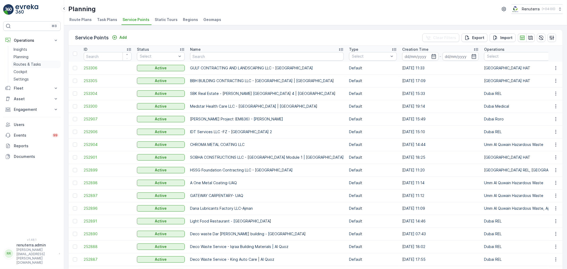
click at [47, 67] on link "Routes & Tasks" at bounding box center [35, 64] width 49 height 7
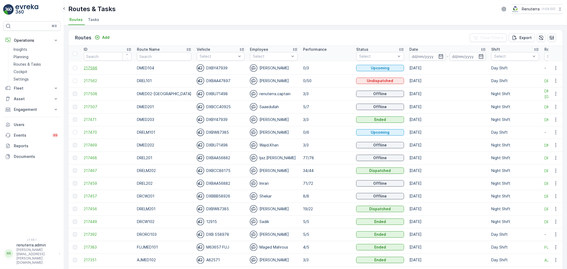
click at [89, 67] on span "217566" at bounding box center [108, 67] width 48 height 5
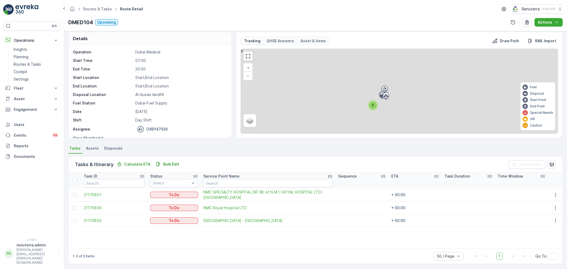
scroll to position [5, 0]
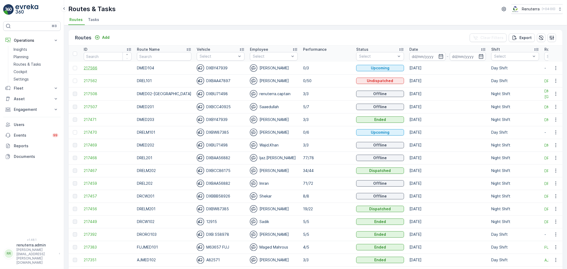
click at [96, 68] on span "217566" at bounding box center [108, 67] width 48 height 5
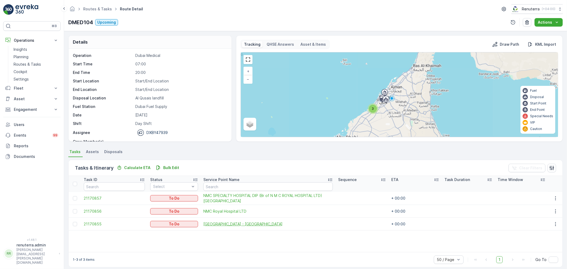
click at [227, 226] on span "Saudi German Hospital - Barsha" at bounding box center [267, 223] width 129 height 5
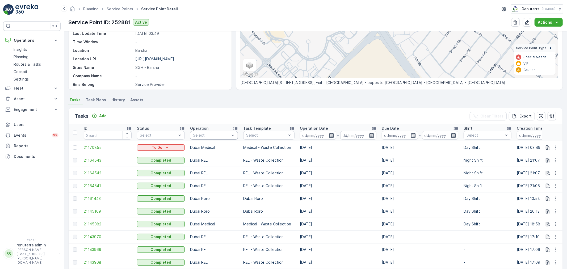
scroll to position [59, 0]
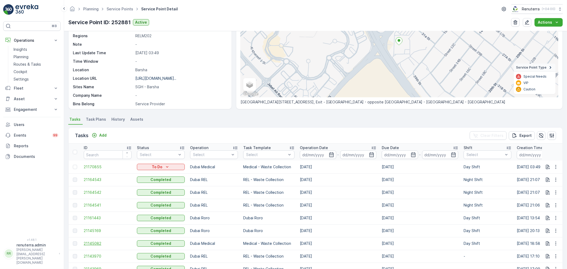
click at [88, 241] on span "21145082" at bounding box center [108, 243] width 48 height 5
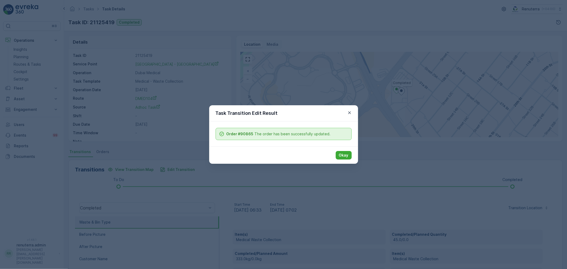
scroll to position [66, 0]
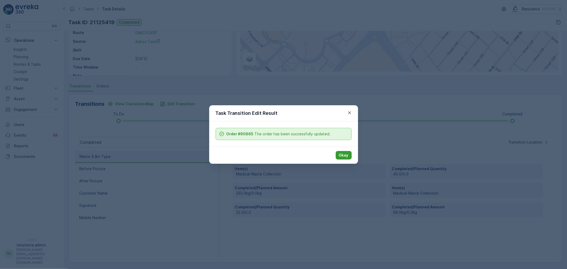
click at [339, 157] on p "Okay" at bounding box center [344, 154] width 10 height 5
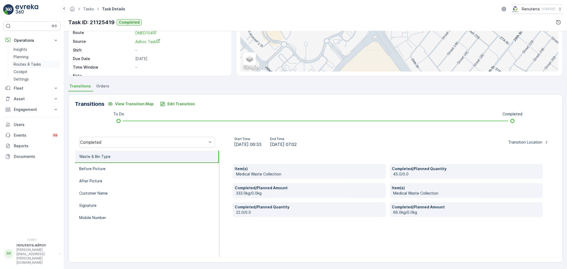
click at [25, 62] on p "Routes & Tasks" at bounding box center [27, 64] width 27 height 5
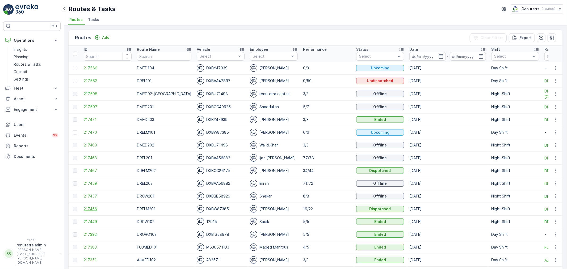
click at [93, 207] on span "217456" at bounding box center [108, 208] width 48 height 5
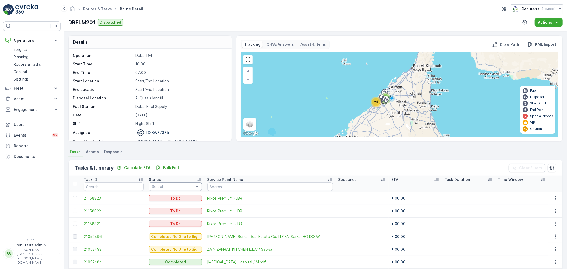
click at [160, 187] on div at bounding box center [172, 186] width 43 height 4
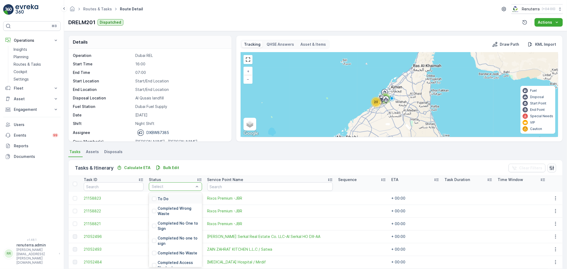
click at [159, 196] on p "To Do" at bounding box center [163, 198] width 11 height 5
